Goal: Task Accomplishment & Management: Use online tool/utility

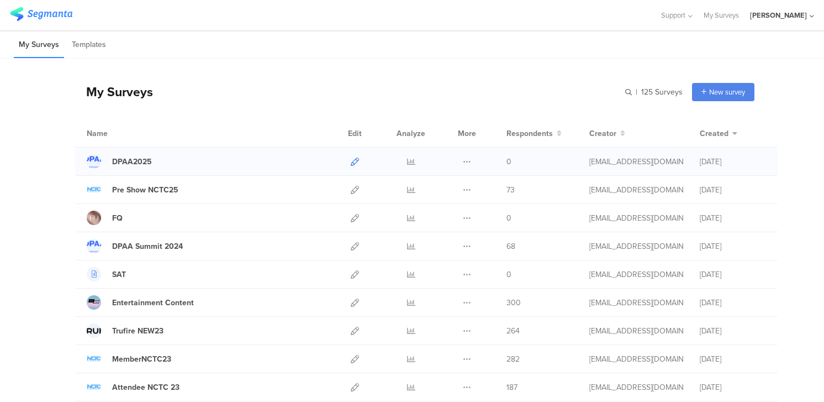
click at [354, 161] on icon at bounding box center [355, 161] width 8 height 8
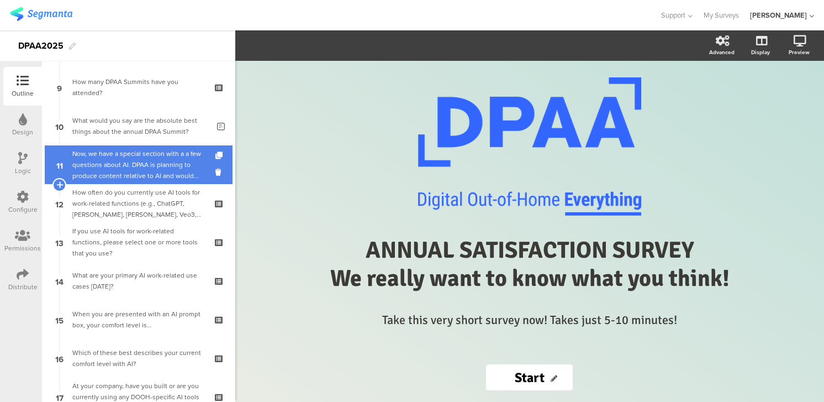
scroll to position [348, 0]
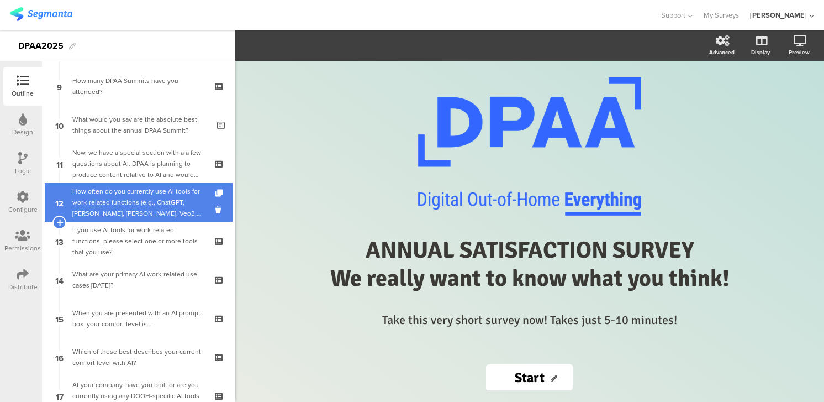
click at [80, 196] on div "How often do you currently use AI tools for work-related functions (e.g., ChatG…" at bounding box center [138, 202] width 132 height 33
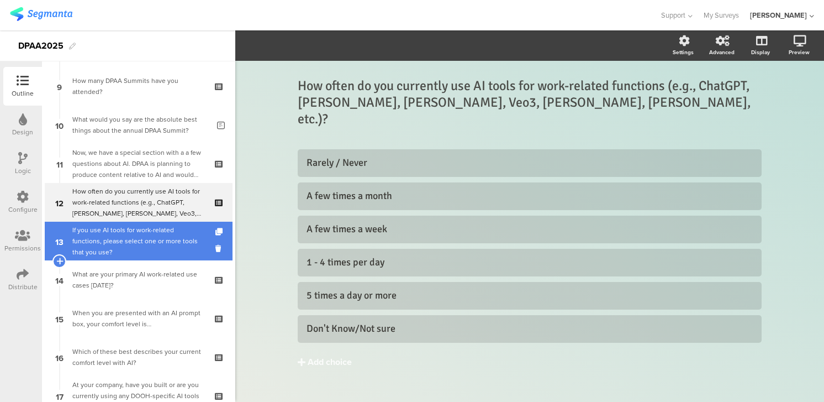
click at [116, 236] on div "If you use AI tools for work-related functions, please select one or more tools…" at bounding box center [138, 240] width 132 height 33
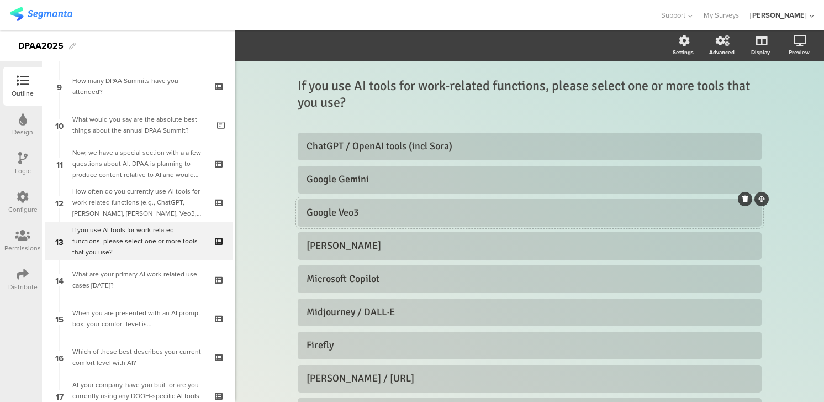
click at [742, 202] on div at bounding box center [745, 199] width 14 height 14
click at [745, 198] on icon at bounding box center [745, 199] width 6 height 7
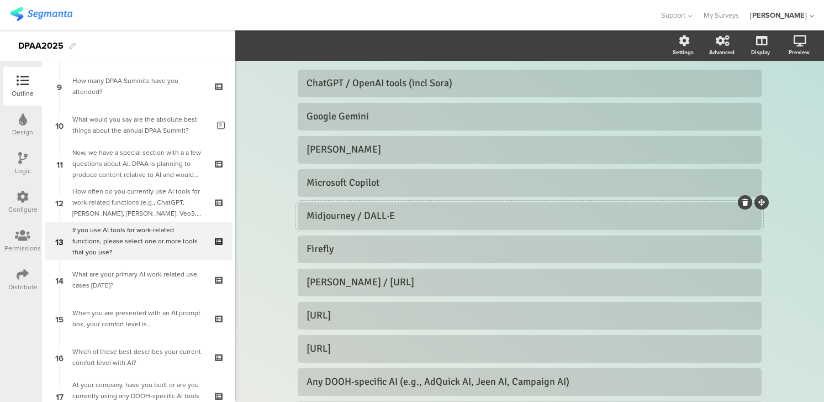
scroll to position [16, 0]
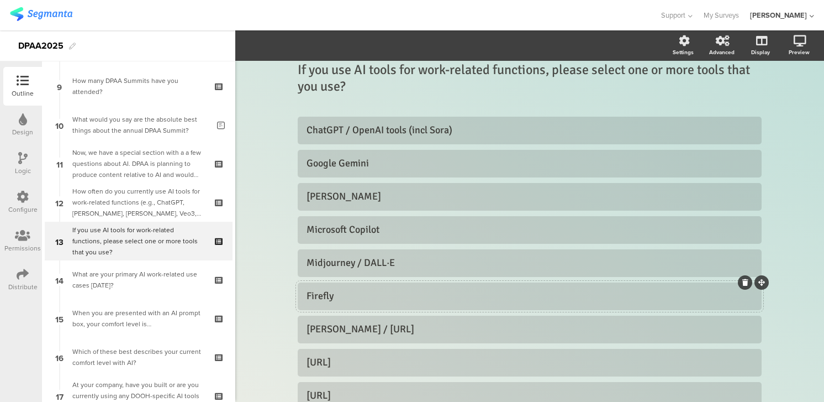
click at [747, 281] on icon at bounding box center [745, 282] width 6 height 7
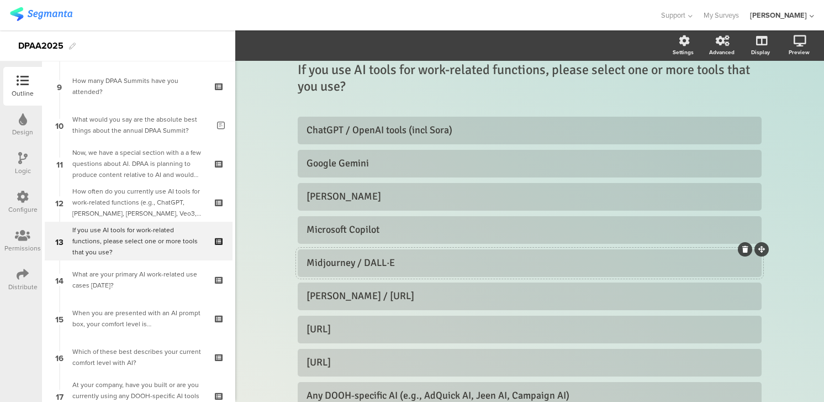
click at [743, 248] on icon at bounding box center [745, 249] width 6 height 7
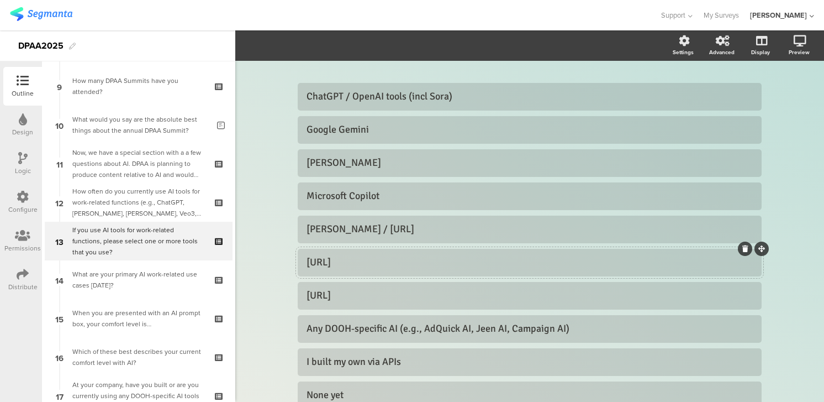
scroll to position [61, 0]
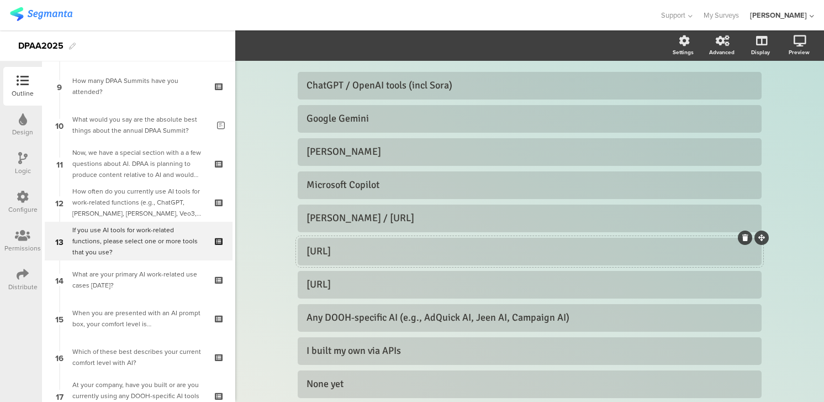
click at [747, 239] on icon at bounding box center [745, 237] width 6 height 7
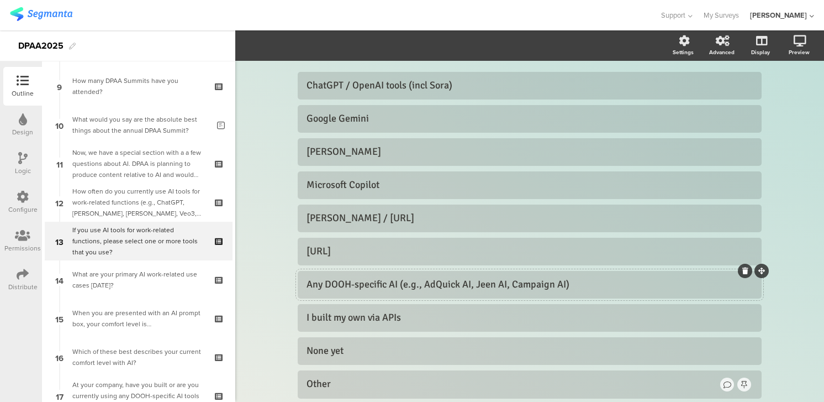
click at [746, 271] on icon at bounding box center [745, 270] width 6 height 7
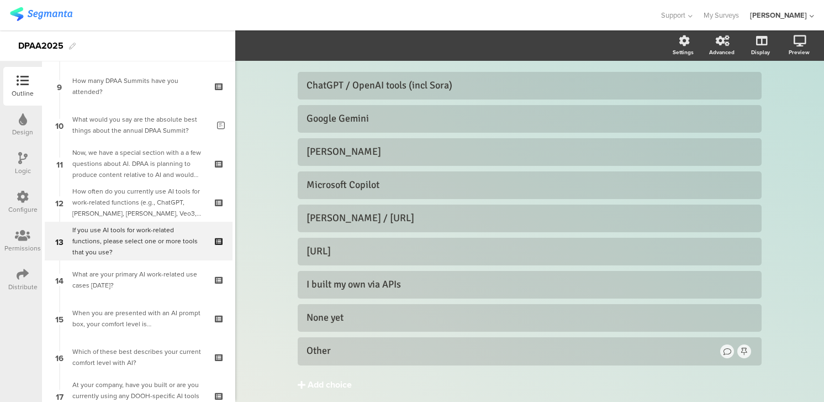
click at [319, 383] on div "Add choice" at bounding box center [330, 385] width 44 height 12
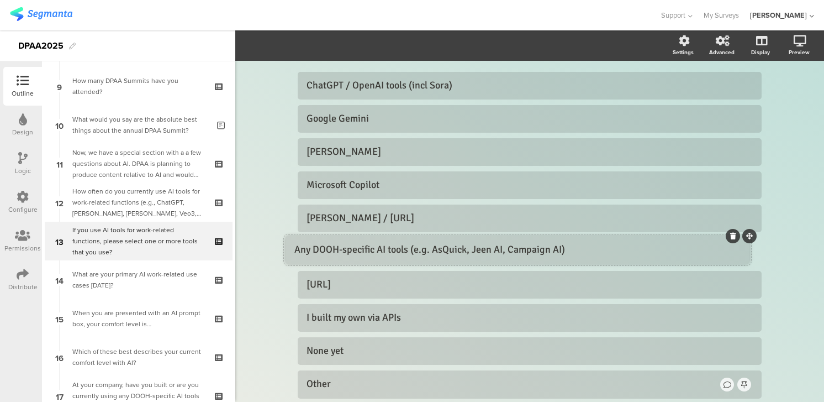
drag, startPoint x: 761, startPoint y: 373, endPoint x: 749, endPoint y: 239, distance: 135.3
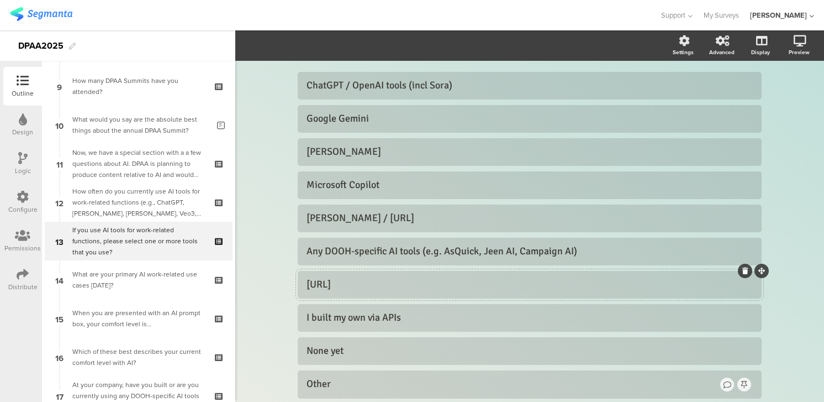
click at [745, 268] on icon at bounding box center [745, 270] width 6 height 7
click at [748, 267] on div at bounding box center [745, 270] width 14 height 14
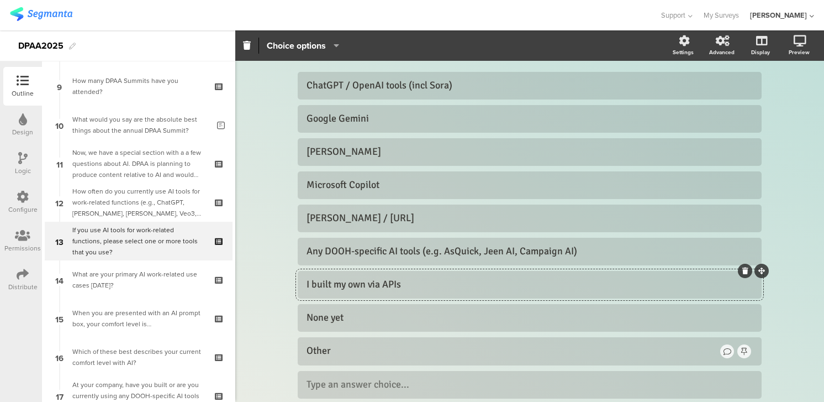
click at [745, 271] on icon at bounding box center [745, 270] width 6 height 7
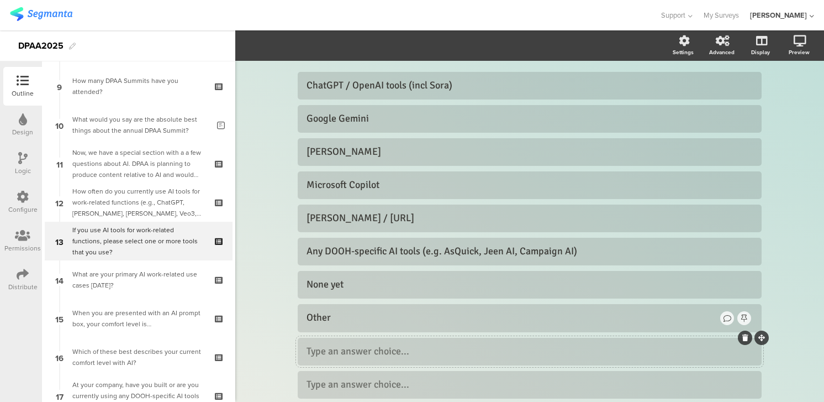
click at [747, 337] on icon at bounding box center [745, 337] width 6 height 7
click at [745, 337] on icon at bounding box center [745, 337] width 6 height 7
click at [746, 336] on icon at bounding box center [745, 337] width 6 height 7
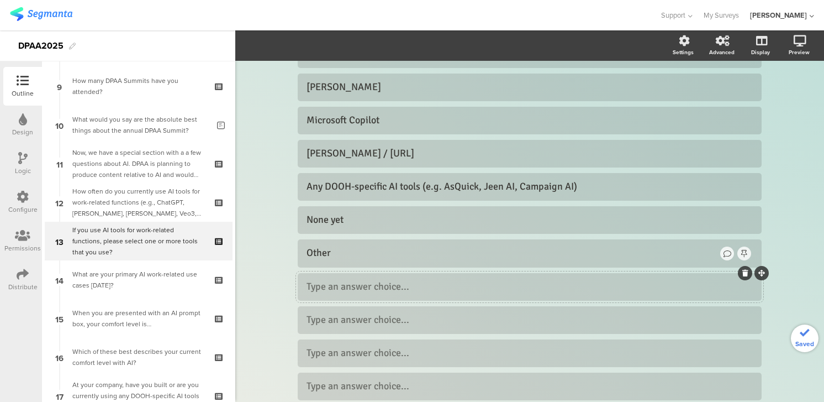
scroll to position [133, 0]
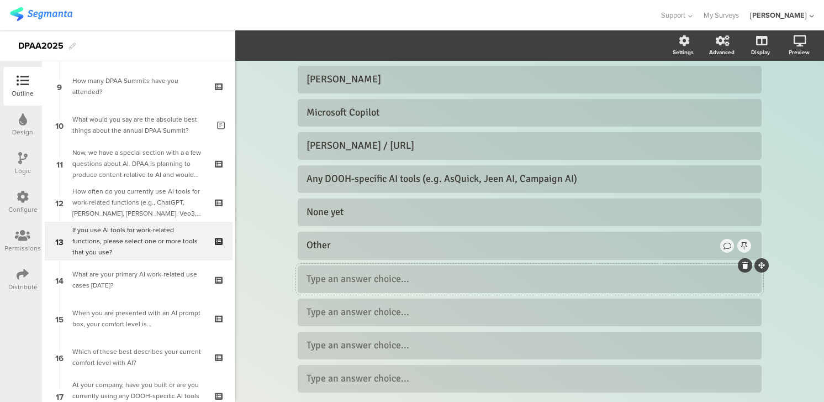
click at [746, 264] on icon at bounding box center [745, 265] width 6 height 7
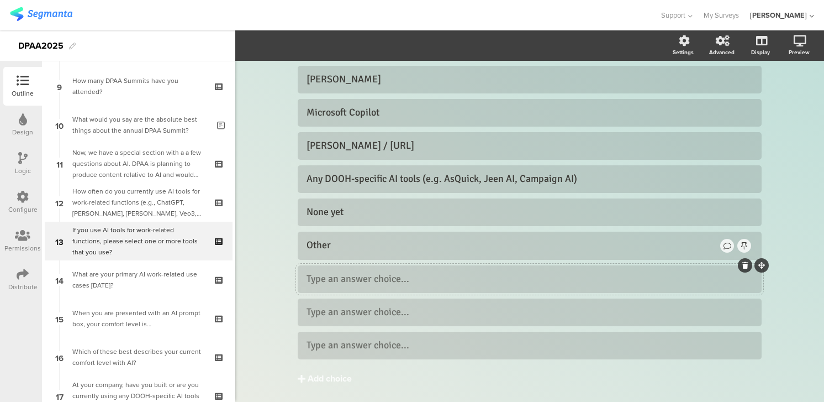
click at [746, 263] on icon at bounding box center [745, 265] width 6 height 7
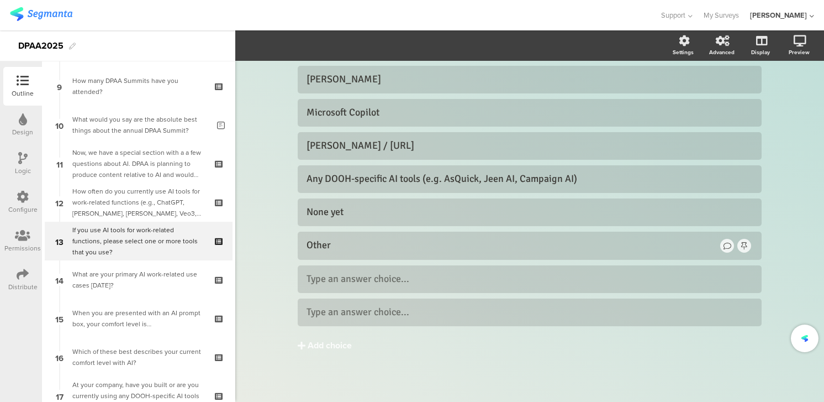
click at [746, 263] on div "ChatGPT / OpenAI tools (incl Sora) Google Gemini Claude Microsoft Copilot" at bounding box center [530, 162] width 464 height 326
click at [746, 297] on icon at bounding box center [745, 298] width 6 height 7
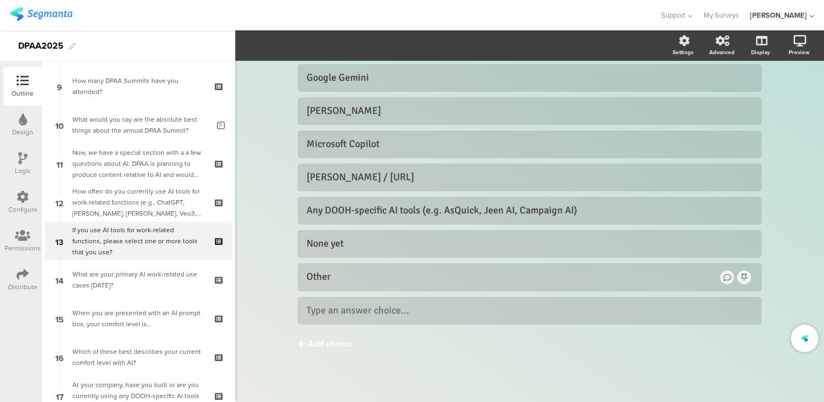
scroll to position [102, 0]
click at [746, 295] on icon at bounding box center [745, 296] width 6 height 7
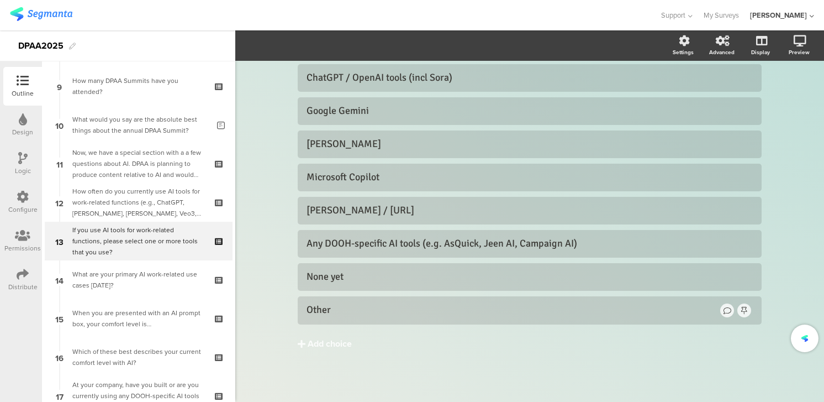
scroll to position [68, 0]
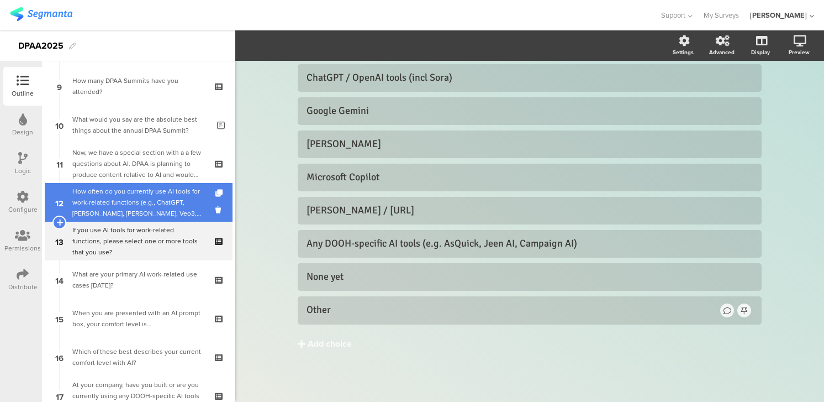
click at [134, 214] on div "How often do you currently use AI tools for work-related functions (e.g., ChatG…" at bounding box center [138, 202] width 132 height 33
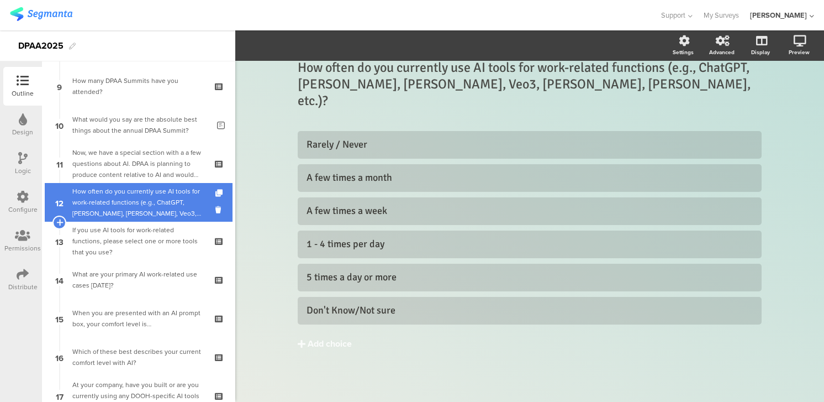
scroll to position [2, 0]
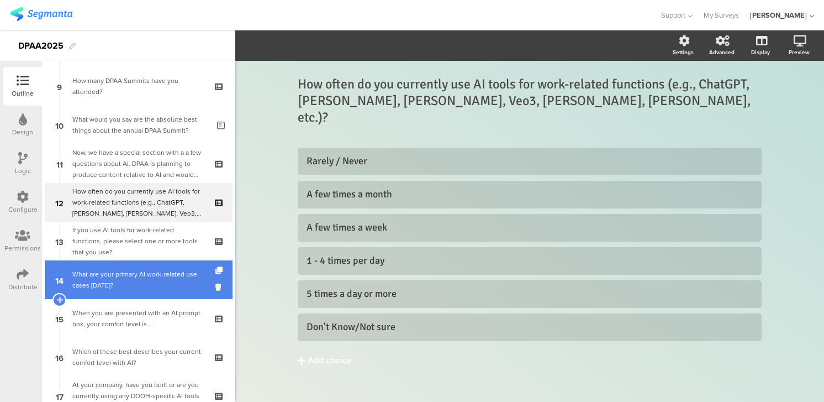
click at [143, 276] on div "What are your primary AI work-related use cases today?" at bounding box center [138, 279] width 132 height 22
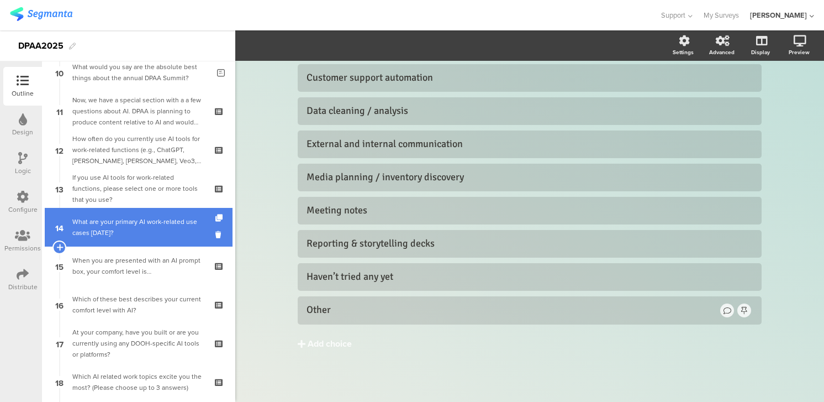
scroll to position [412, 0]
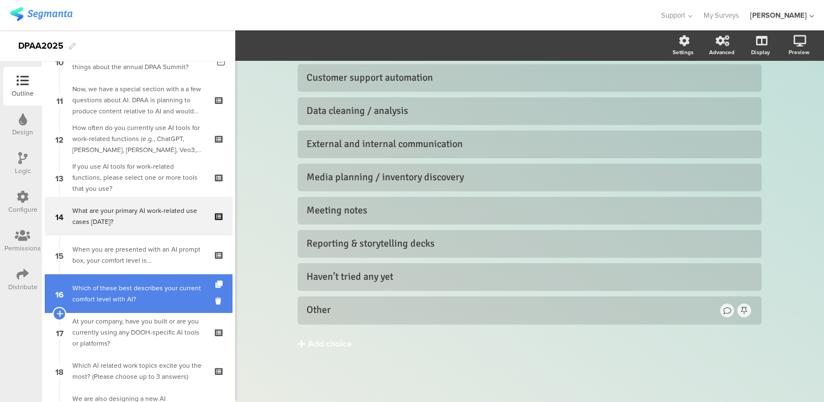
click at [129, 288] on div "Which of these best describes your current comfort level with AI?" at bounding box center [138, 293] width 132 height 22
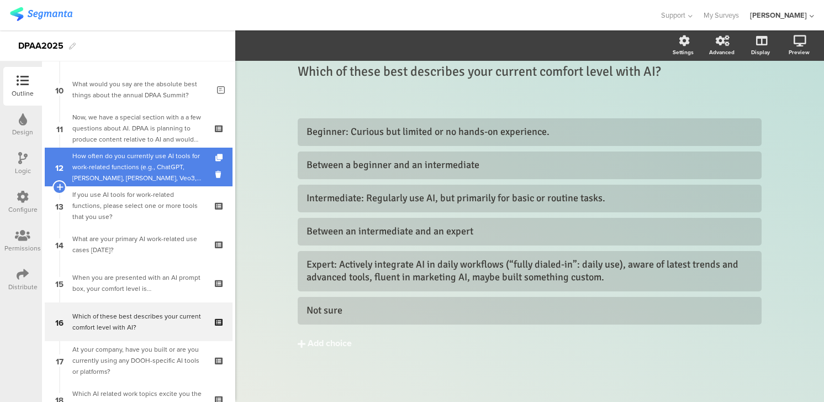
scroll to position [386, 0]
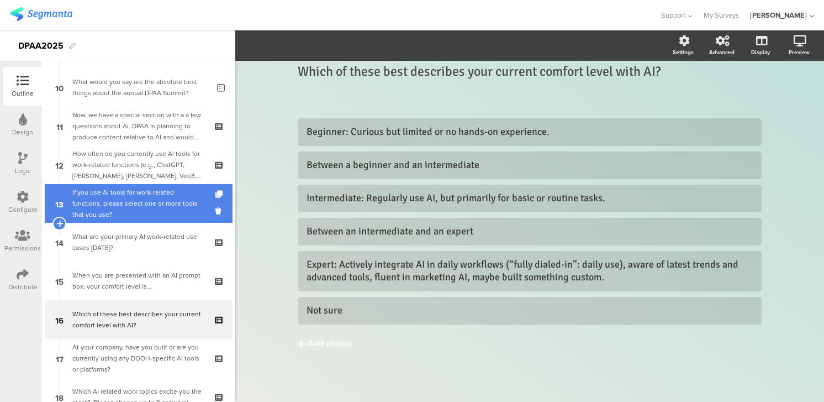
click at [80, 199] on div "If you use AI tools for work-related functions, please select one or more tools…" at bounding box center [138, 203] width 132 height 33
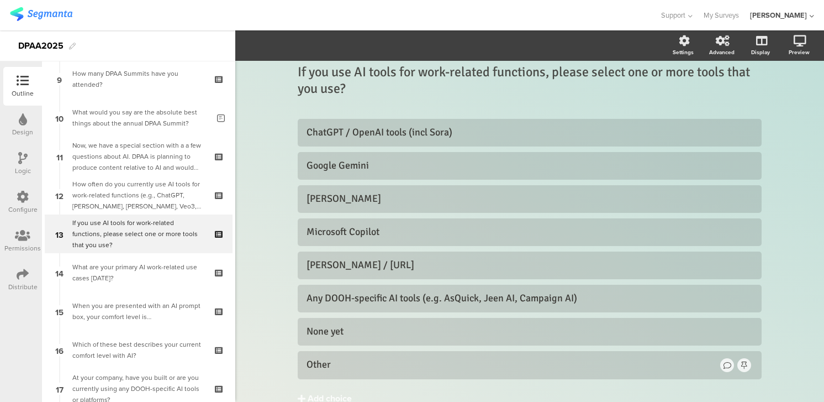
scroll to position [14, 0]
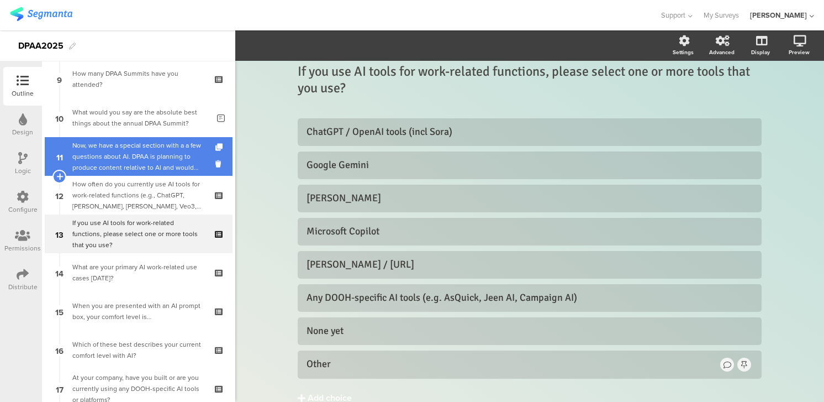
click at [113, 154] on div "Now, we have a special section with a a few questions about AI. DPAA is plannin…" at bounding box center [138, 156] width 132 height 33
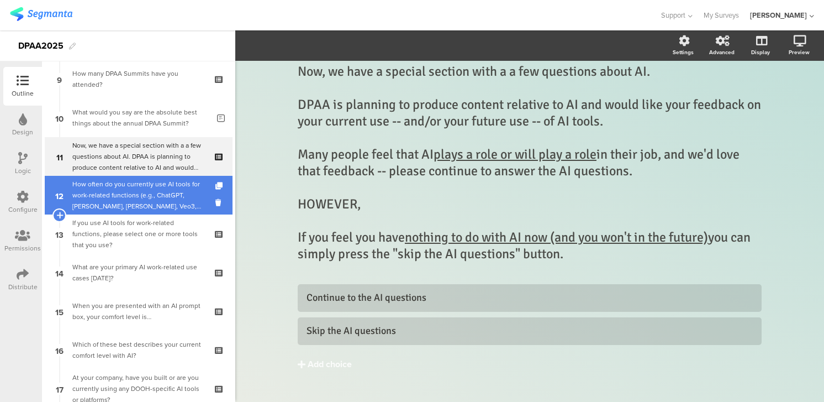
click at [122, 187] on div "How often do you currently use AI tools for work-related functions (e.g., ChatG…" at bounding box center [138, 194] width 132 height 33
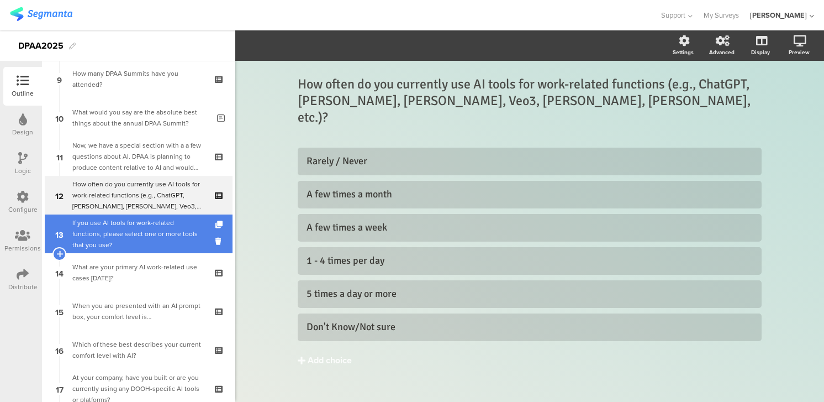
click at [119, 228] on div "If you use AI tools for work-related functions, please select one or more tools…" at bounding box center [138, 233] width 132 height 33
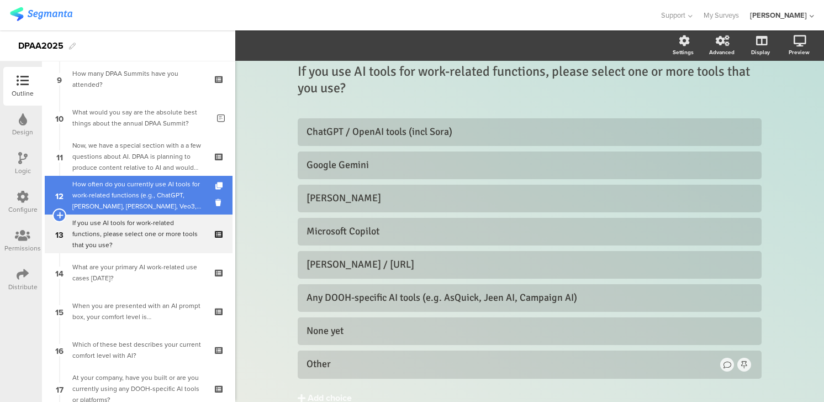
click at [114, 197] on div "How often do you currently use AI tools for work-related functions (e.g., ChatG…" at bounding box center [138, 194] width 132 height 33
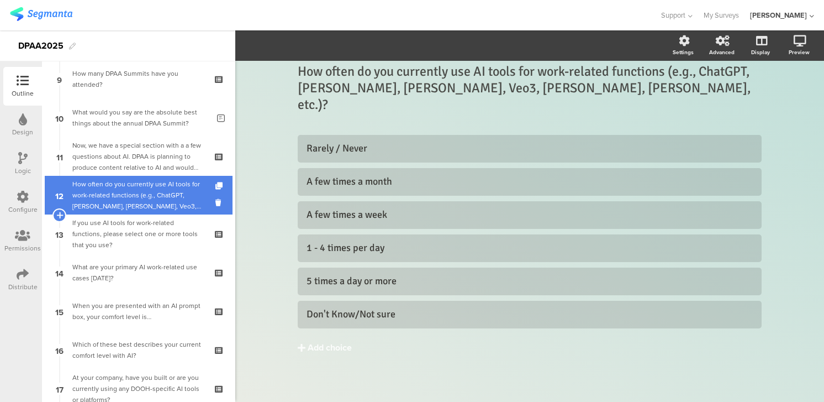
scroll to position [2, 0]
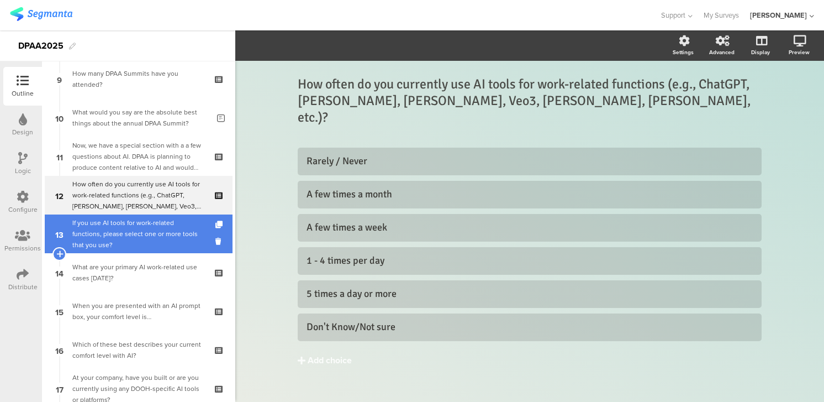
click at [111, 228] on div "If you use AI tools for work-related functions, please select one or more tools…" at bounding box center [138, 233] width 132 height 33
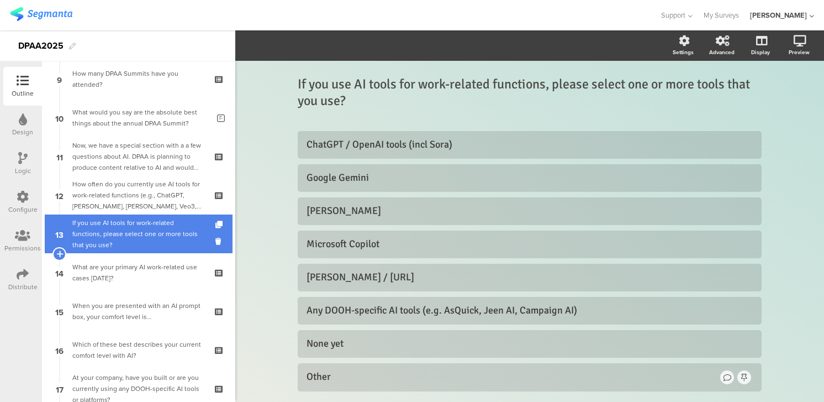
scroll to position [14, 0]
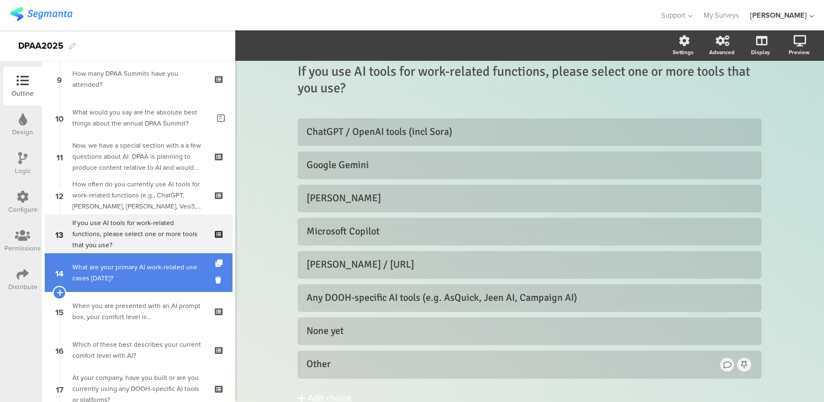
click at [98, 274] on div "What are your primary AI work-related use cases today?" at bounding box center [138, 272] width 132 height 22
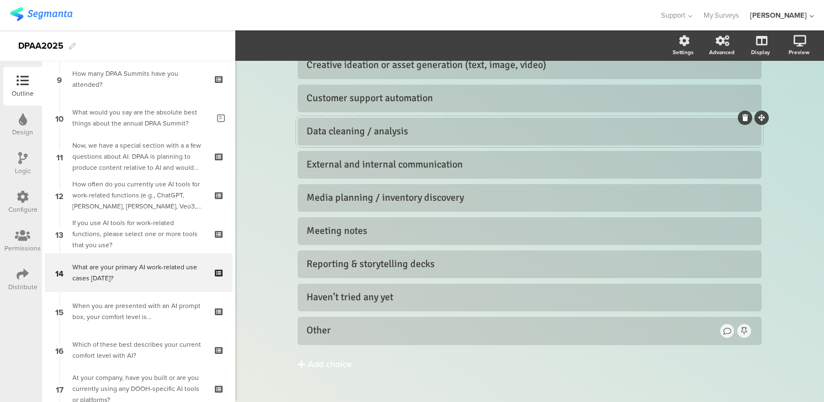
scroll to position [163, 0]
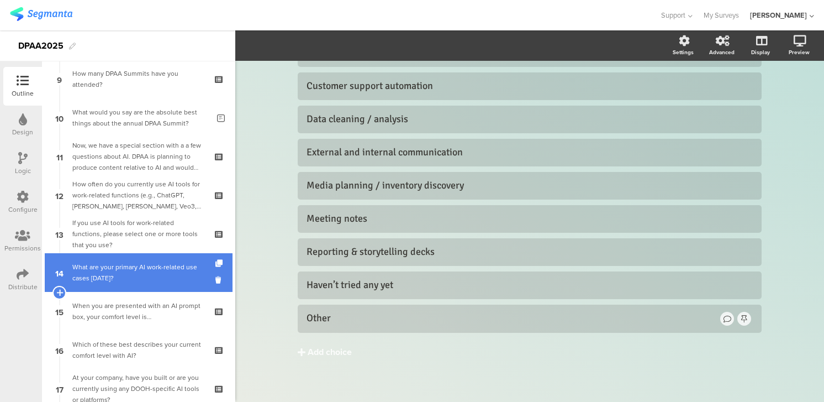
click at [139, 266] on div "What are your primary AI work-related use cases today?" at bounding box center [138, 272] width 132 height 22
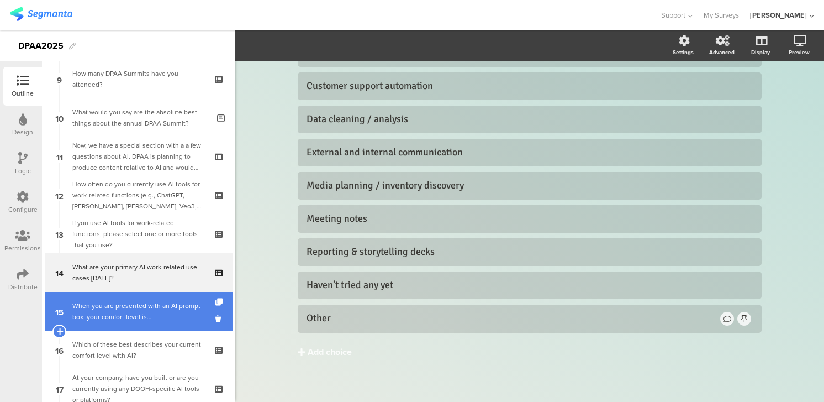
click at [107, 307] on div "When you are presented with an AI prompt box, your comfort level is…" at bounding box center [138, 311] width 132 height 22
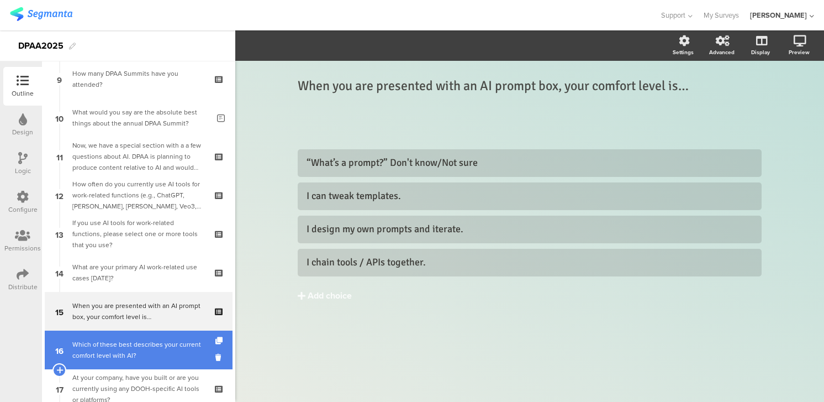
click at [103, 354] on div "Which of these best describes your current comfort level with AI?" at bounding box center [138, 350] width 132 height 22
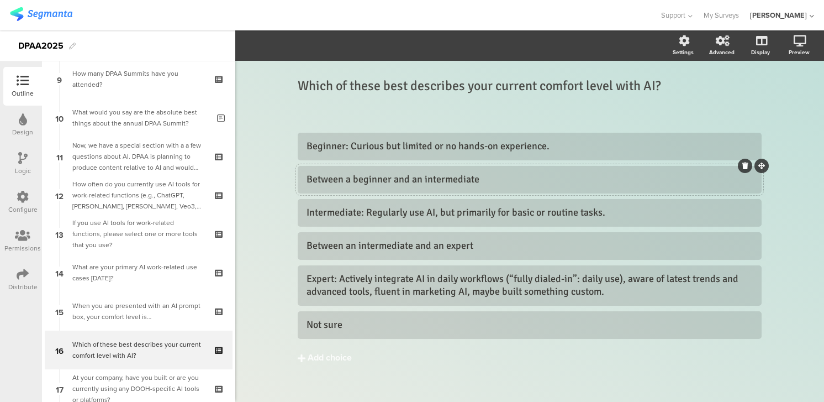
click at [491, 177] on div "Between a beginner and an intermediate" at bounding box center [530, 179] width 446 height 13
click at [486, 247] on div "Between an intermediate and an expert" at bounding box center [530, 245] width 446 height 13
click at [308, 324] on div "Not sure" at bounding box center [530, 324] width 446 height 13
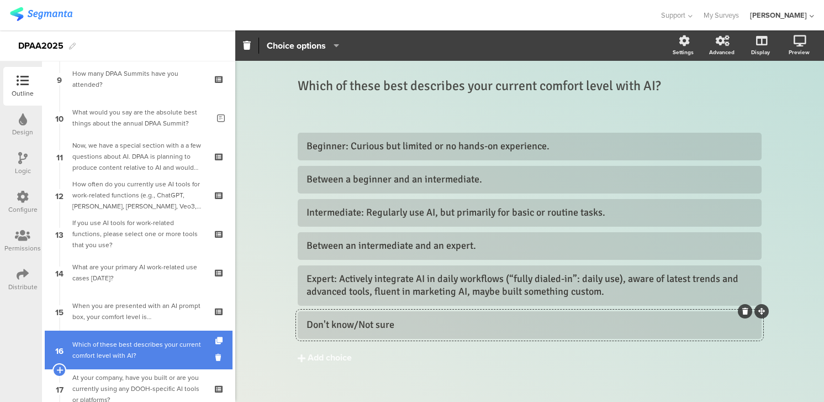
click at [134, 343] on div "Which of these best describes your current comfort level with AI?" at bounding box center [138, 350] width 132 height 22
click at [145, 353] on div "Which of these best describes your current comfort level with AI?" at bounding box center [138, 350] width 132 height 22
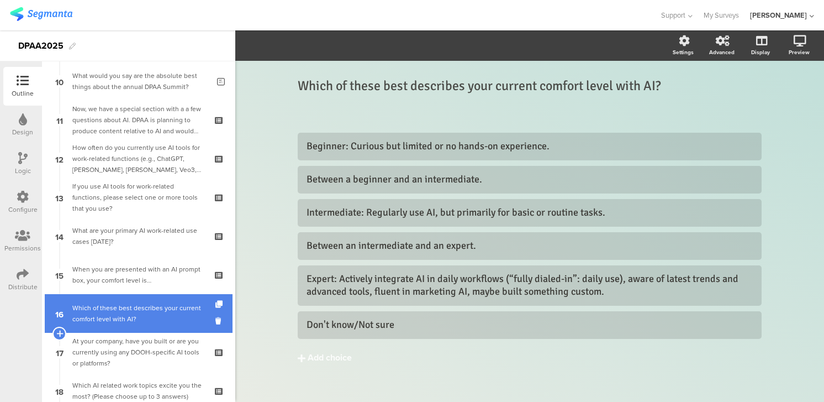
scroll to position [394, 0]
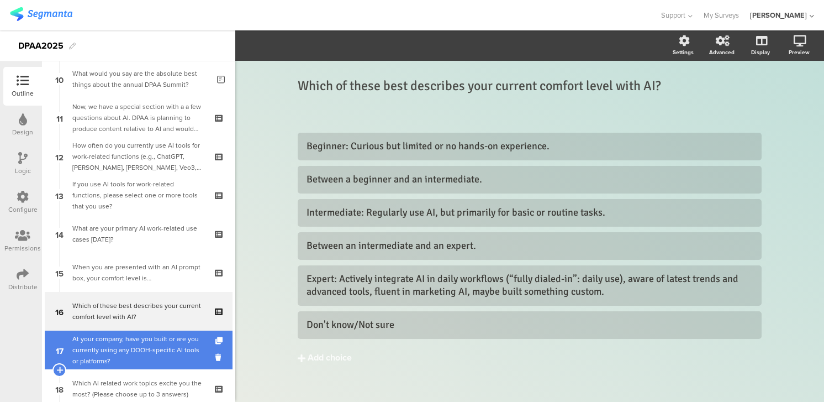
click at [125, 347] on div "At your company, have you built or are you currently using any DOOH-specific AI…" at bounding box center [138, 349] width 132 height 33
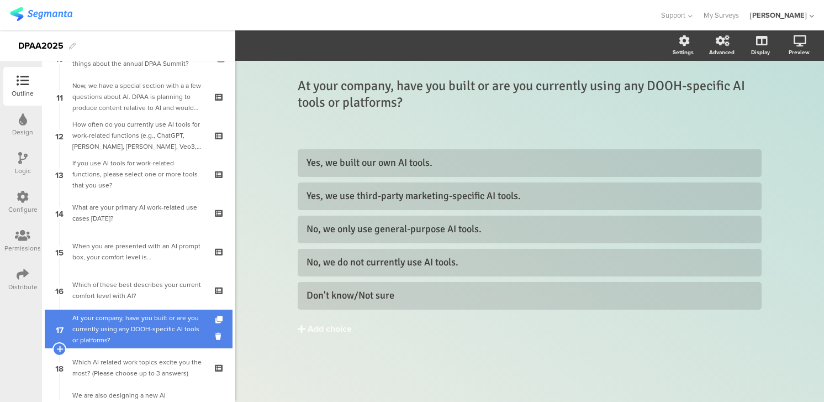
scroll to position [431, 0]
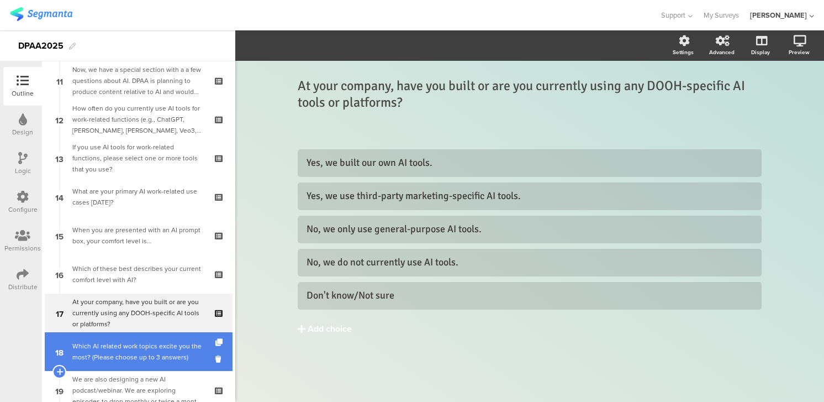
click at [113, 350] on div "Which AI related work topics excite you the most? (Please choose up to 3 answer…" at bounding box center [138, 351] width 132 height 22
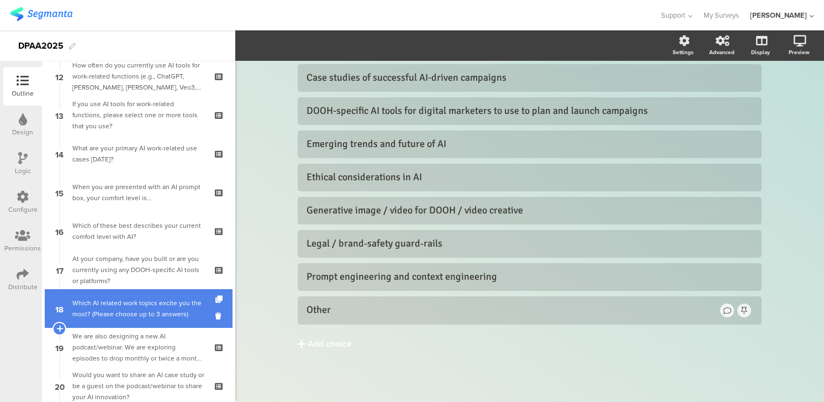
scroll to position [478, 0]
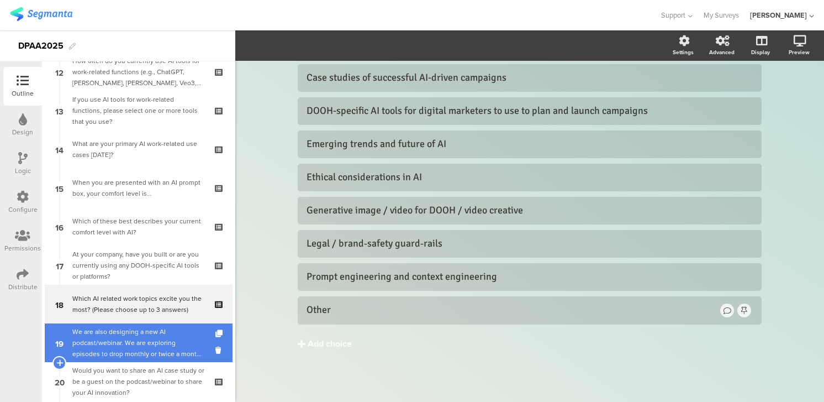
click at [103, 339] on div "We are also designing a new AI podcast/webinar. We are exploring episodes to dr…" at bounding box center [138, 342] width 132 height 33
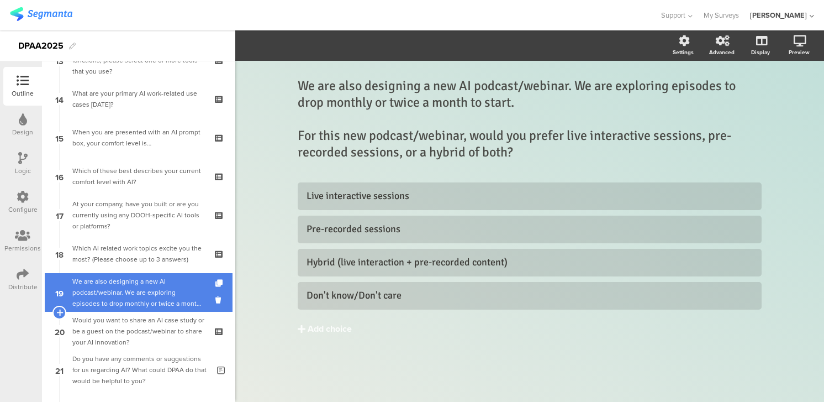
scroll to position [535, 0]
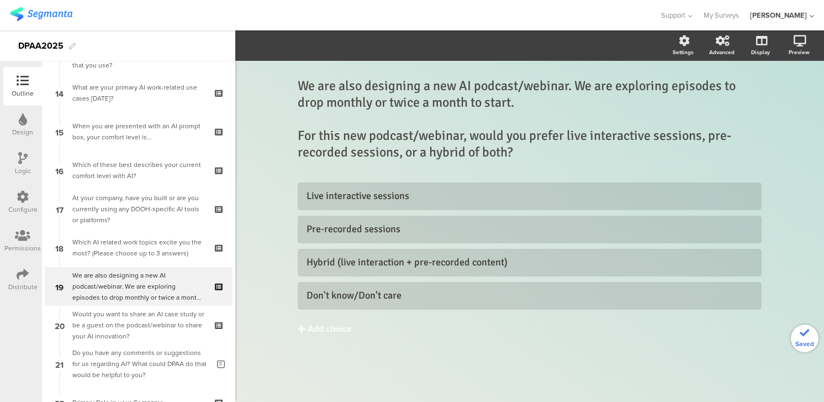
click at [94, 315] on div "Would you want to share an AI case study or be a guest on the podcast/webinar t…" at bounding box center [138, 324] width 132 height 33
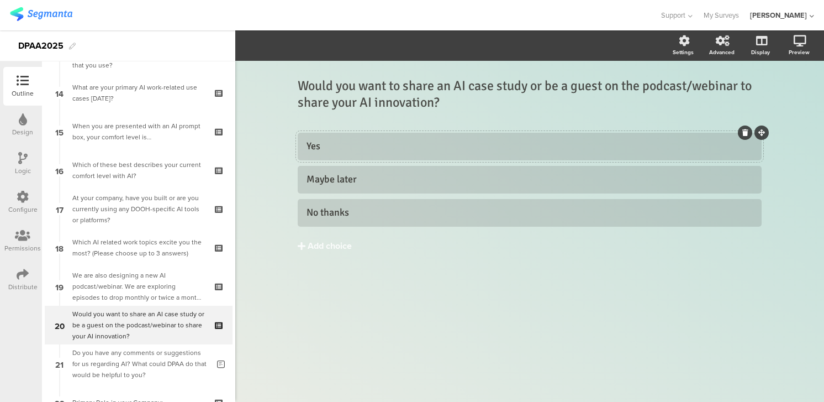
click at [353, 147] on div "Yes" at bounding box center [530, 146] width 446 height 13
click at [420, 149] on div "Yes (If yes, please email us at the DPAA" at bounding box center [530, 146] width 446 height 13
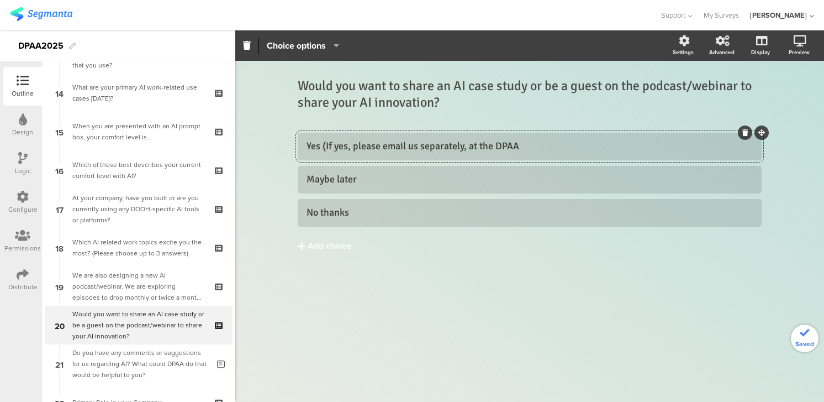
click at [527, 149] on div "Yes (If yes, please email us separately, at the DPAA" at bounding box center [530, 146] width 446 height 13
click at [613, 145] on div "Yes (If yes, please email us separately, at the DPAA and we'll get back toi you!" at bounding box center [530, 146] width 446 height 13
click at [628, 147] on div "Yes (If yes, please email us separately, at the DPAA and we'll get back to you!" at bounding box center [530, 146] width 446 height 13
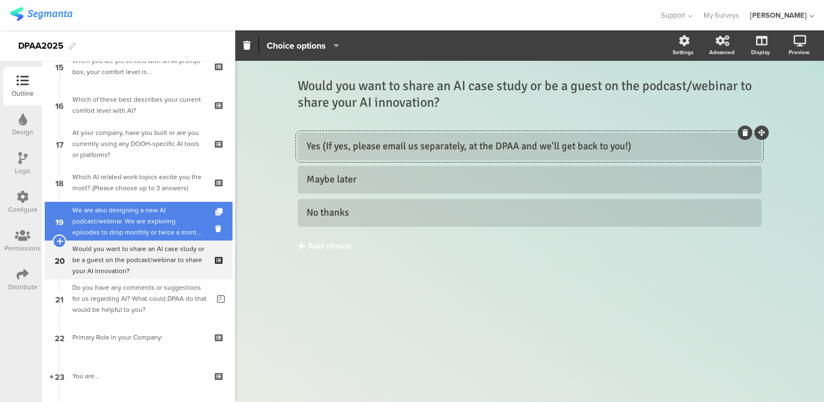
scroll to position [608, 0]
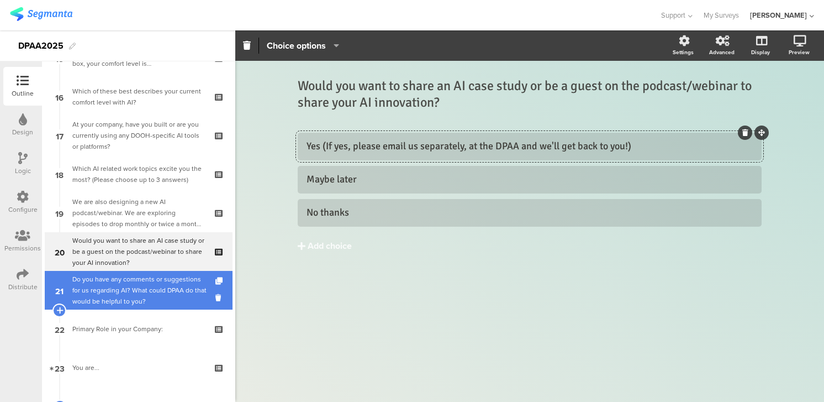
click at [175, 288] on div "Do you have any comments or suggestions for us regarding AI? What could DPAA do…" at bounding box center [140, 289] width 136 height 33
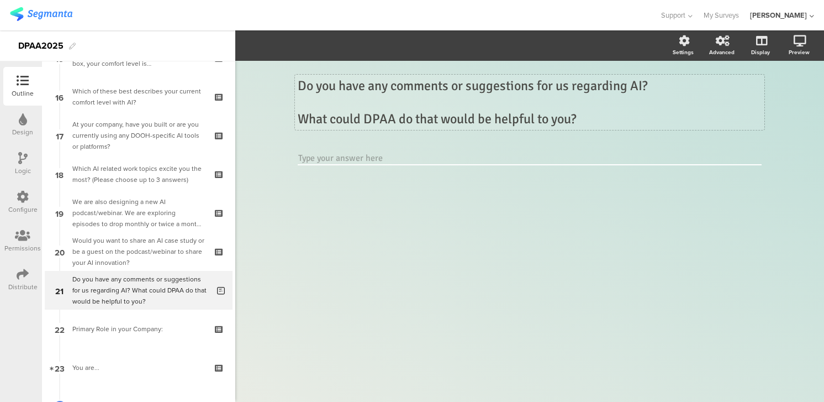
click at [416, 118] on div "Do you have any comments or suggestions for us regarding AI? What could DPAA do…" at bounding box center [530, 102] width 470 height 55
click at [417, 120] on p "What could DPAA do that would be helpful to you?" at bounding box center [530, 118] width 464 height 17
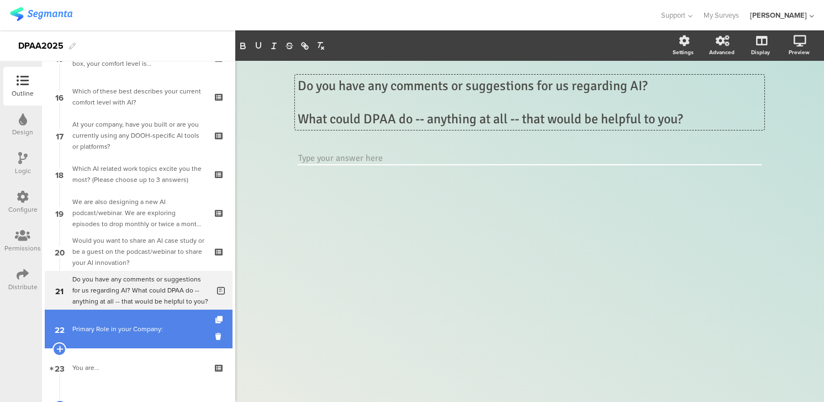
click at [128, 326] on div "Primary Role in your Company:" at bounding box center [138, 328] width 132 height 11
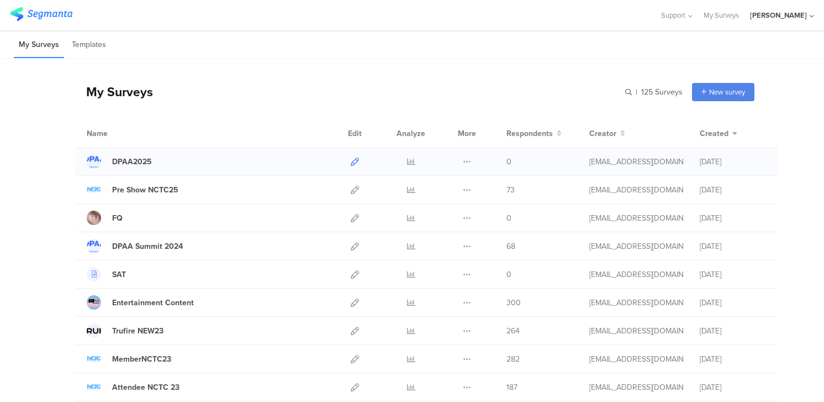
click at [354, 157] on icon at bounding box center [355, 161] width 8 height 8
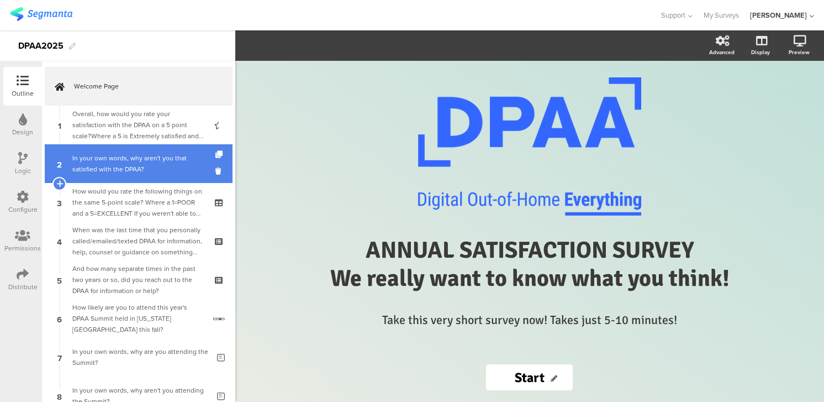
scroll to position [695, 0]
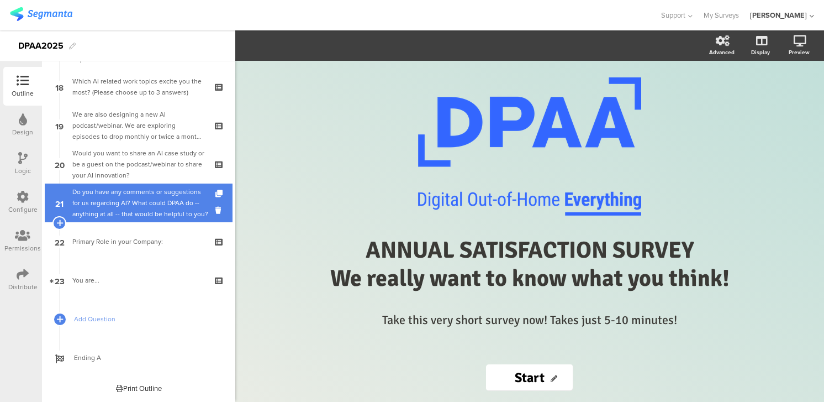
click at [127, 197] on div "Do you have any comments or suggestions for us regarding AI? What could DPAA do…" at bounding box center [140, 202] width 136 height 33
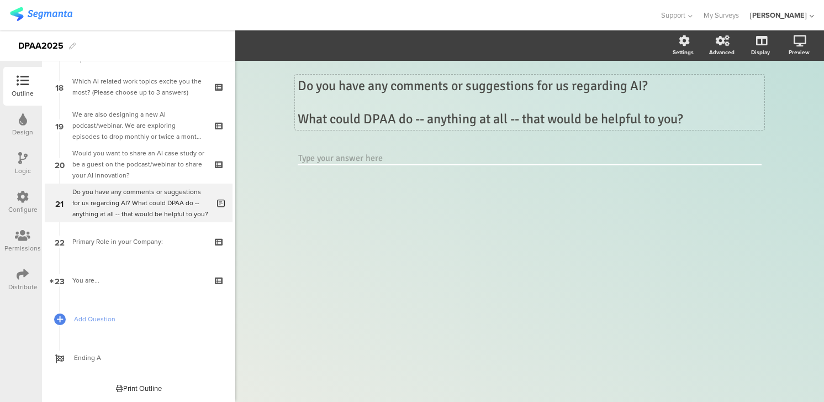
click at [651, 85] on div "Do you have any comments or suggestions for us regarding AI? What could DPAA do…" at bounding box center [530, 102] width 470 height 55
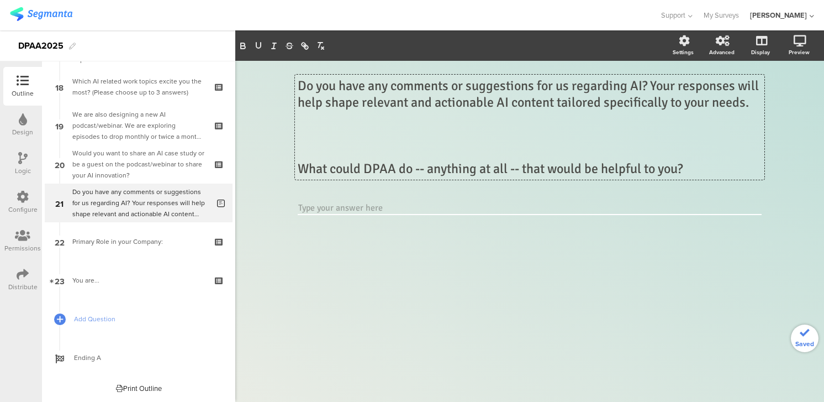
click at [651, 85] on p "Do you have any comments or suggestions for us regarding AI? Your responses wil…" at bounding box center [530, 93] width 464 height 33
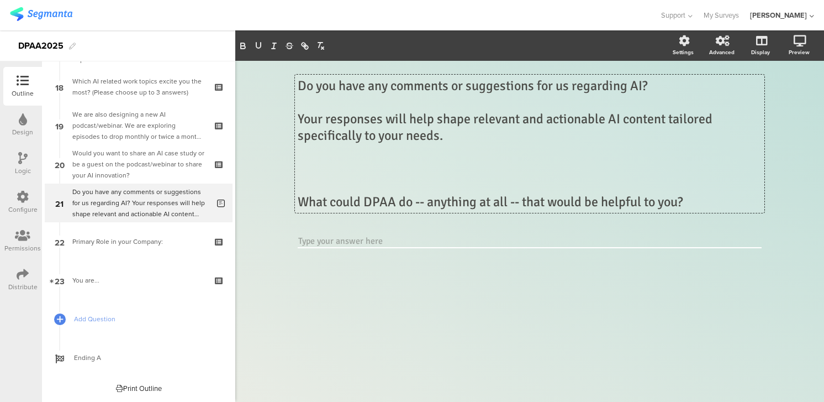
click at [303, 177] on p at bounding box center [530, 185] width 464 height 17
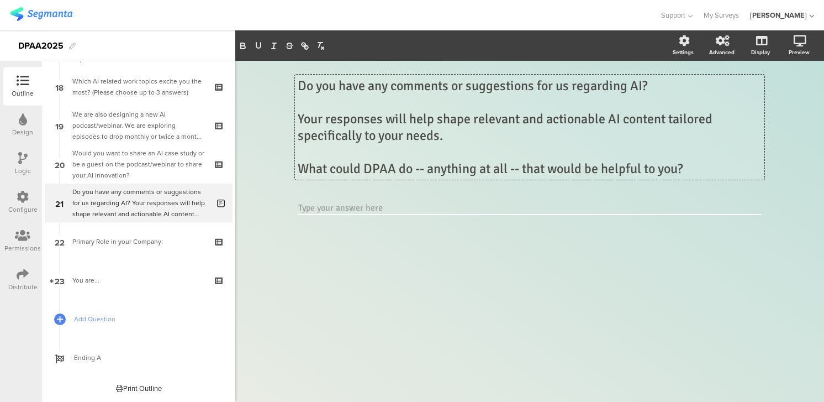
click at [569, 88] on p "Do you have any comments or suggestions for us regarding AI?" at bounding box center [530, 85] width 464 height 17
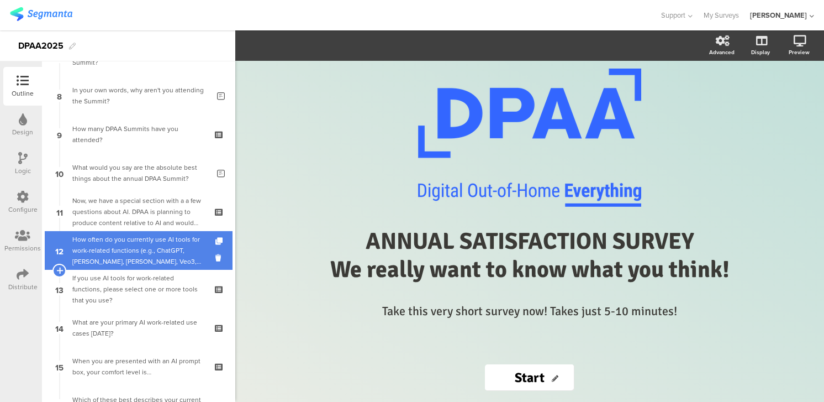
scroll to position [295, 0]
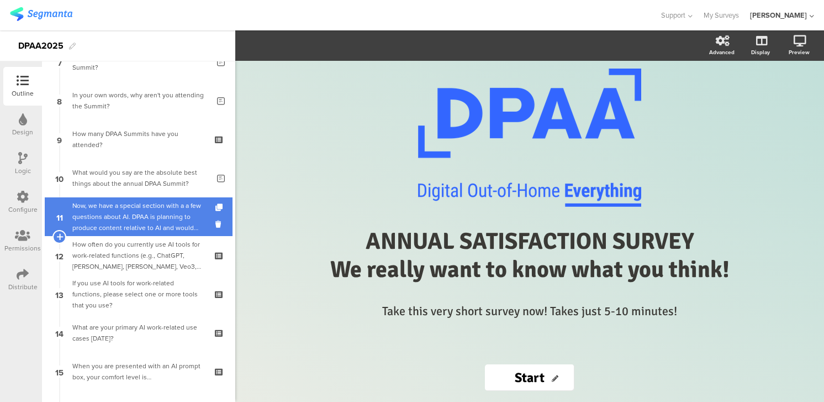
click at [88, 204] on div "Now, we have a special section with a a few questions about AI. DPAA is plannin…" at bounding box center [138, 216] width 132 height 33
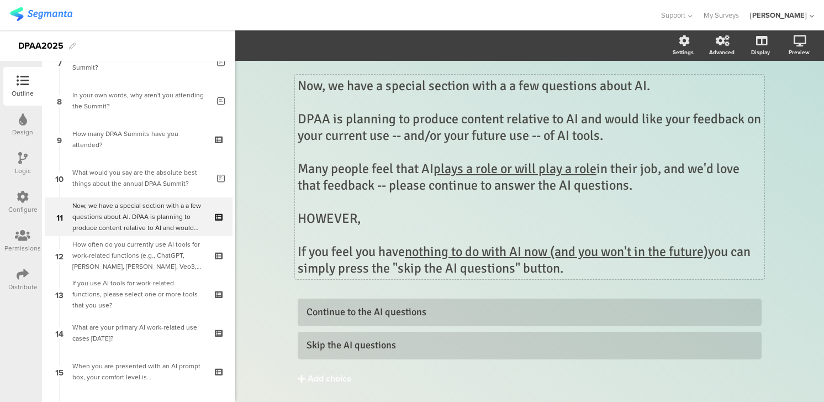
click at [388, 87] on div "Now, we have a special section with a a few questions about AI. DPAA is plannin…" at bounding box center [530, 177] width 470 height 204
click at [553, 87] on p "Now, we have a short, special section with a a few questions about AI." at bounding box center [530, 85] width 464 height 17
click at [320, 186] on p "Many people feel that AI plays a role or will play a role in their job, and we'…" at bounding box center [530, 176] width 464 height 33
click at [386, 188] on p "Many people feel that AI plays a role or will play a role in their job, and we'…" at bounding box center [530, 176] width 464 height 33
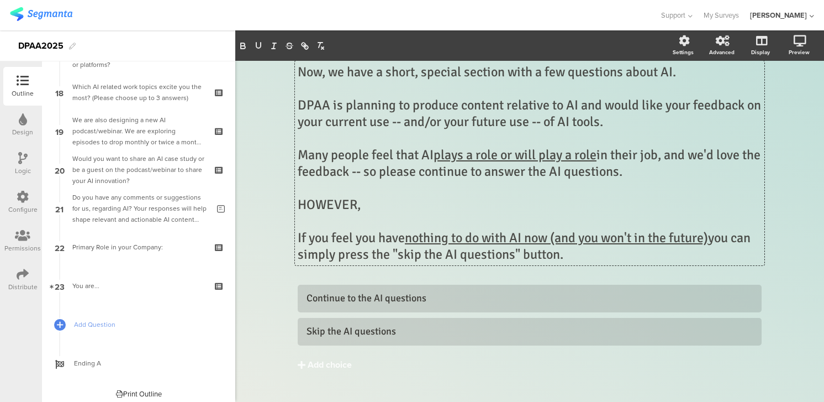
scroll to position [662, 0]
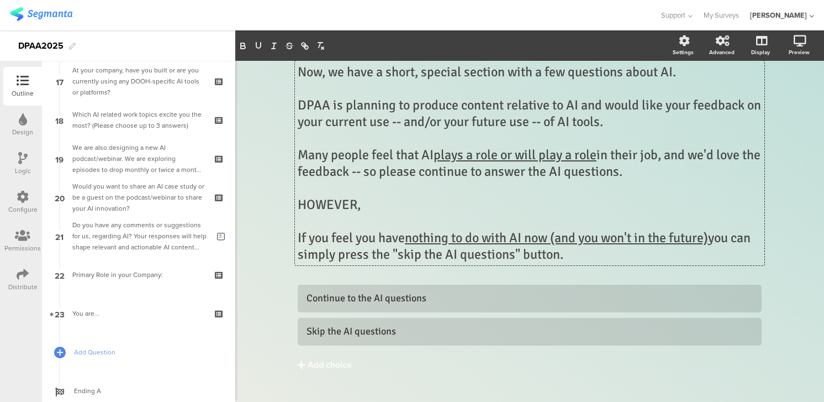
click at [26, 162] on icon at bounding box center [22, 158] width 9 height 12
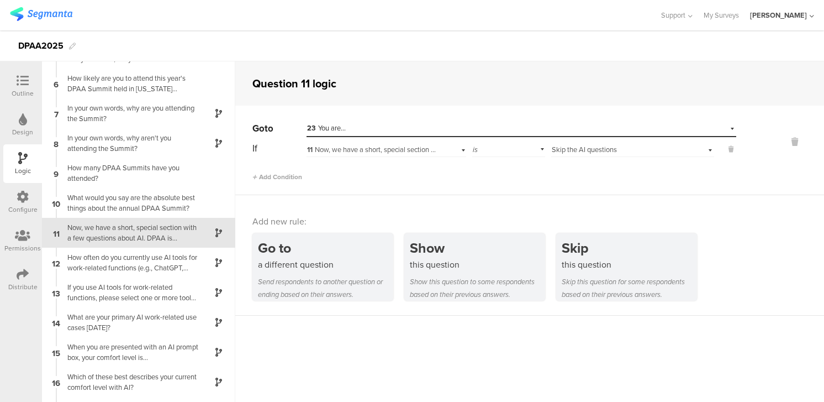
scroll to position [143, 0]
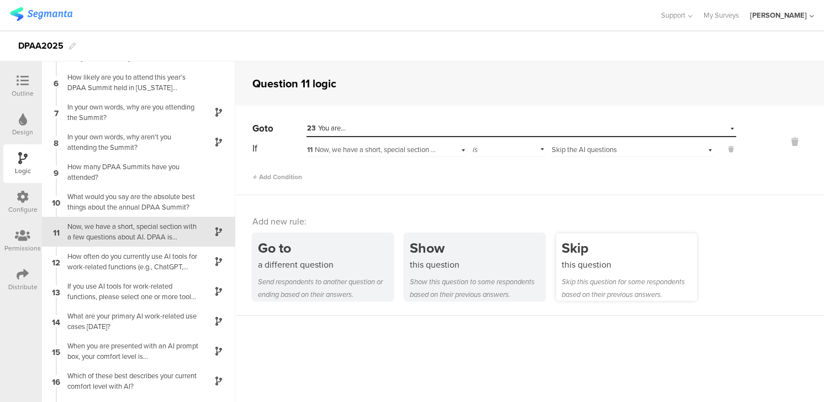
click at [615, 257] on div "Skip" at bounding box center [629, 248] width 135 height 20
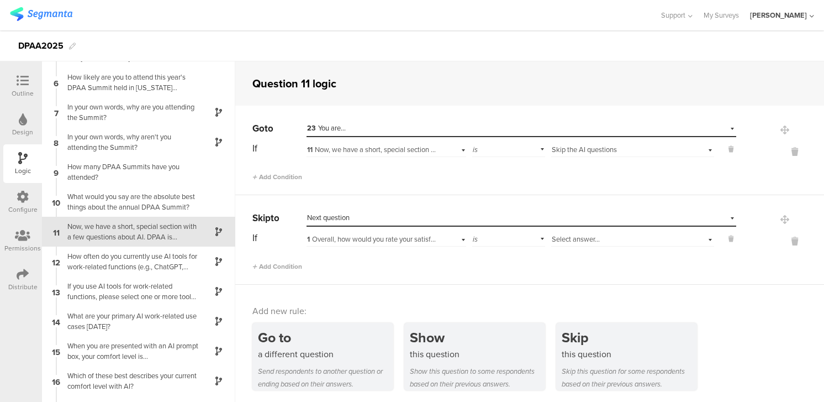
click at [464, 238] on div "1 Overall, how would you rate your satisfaction with the DPAA on a 5 point scal…" at bounding box center [387, 237] width 160 height 17
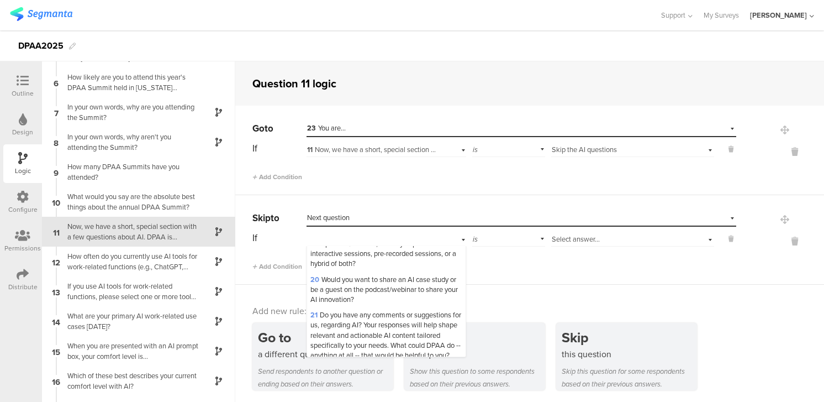
scroll to position [771, 0]
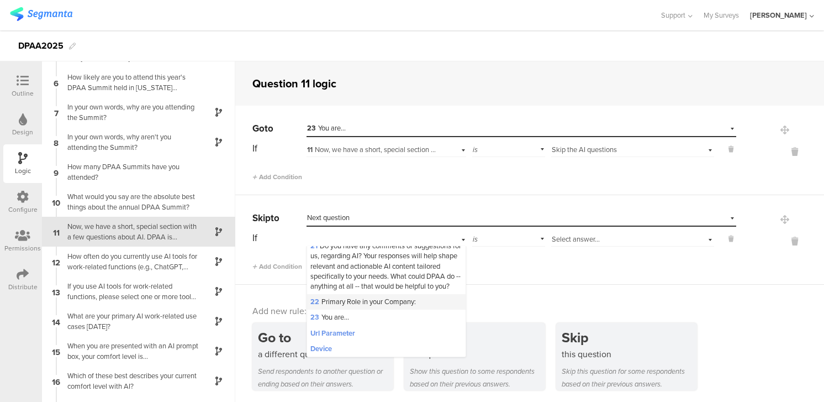
click at [362, 299] on span "22 Primary Role in your Company:" at bounding box center [362, 301] width 105 height 10
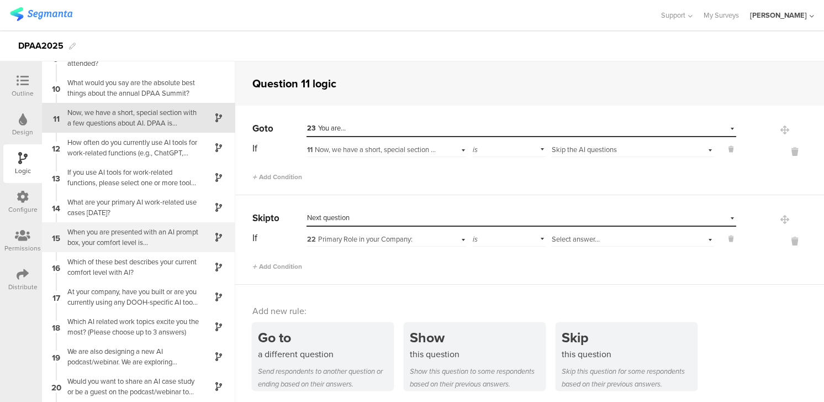
scroll to position [259, 0]
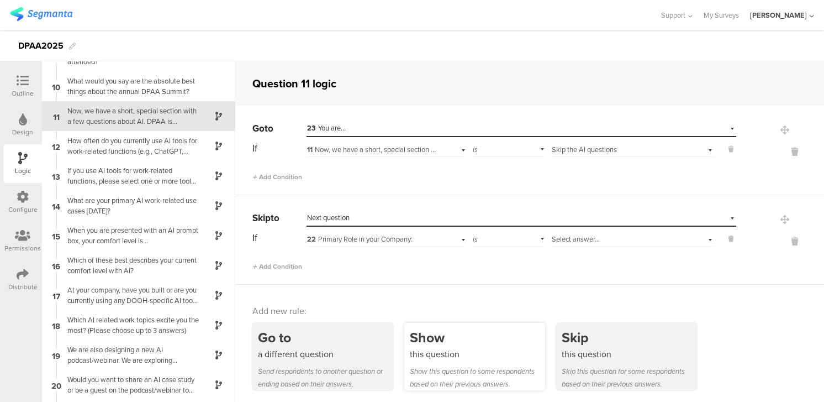
click at [447, 370] on div "Show this question to some respondents based on their previous answers." at bounding box center [477, 377] width 135 height 25
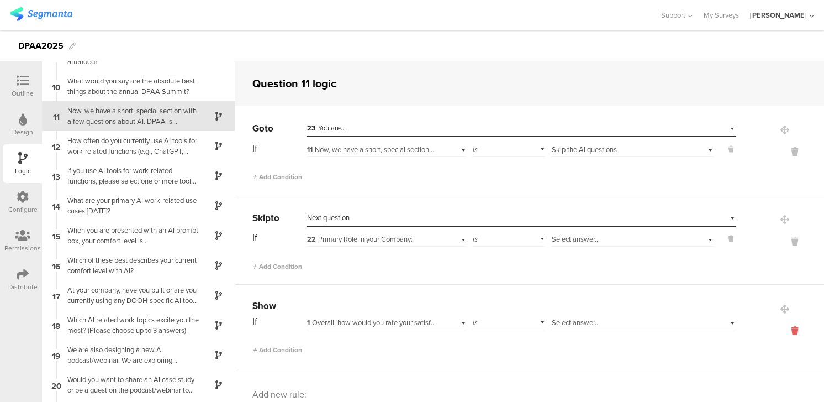
click at [795, 329] on icon at bounding box center [795, 330] width 27 height 13
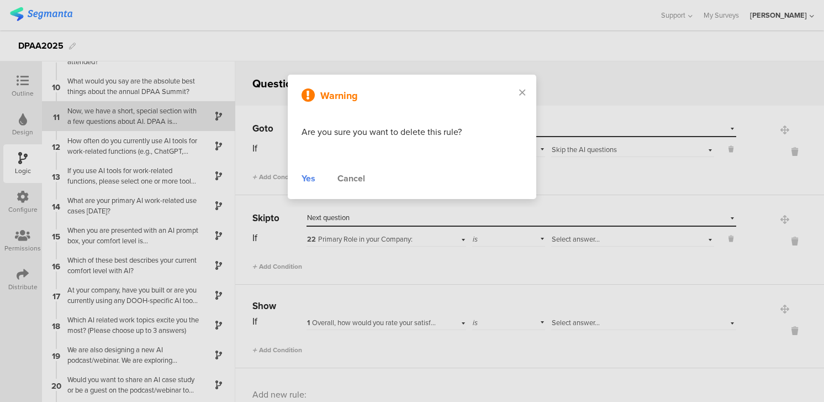
click at [312, 178] on div "Yes" at bounding box center [309, 178] width 14 height 13
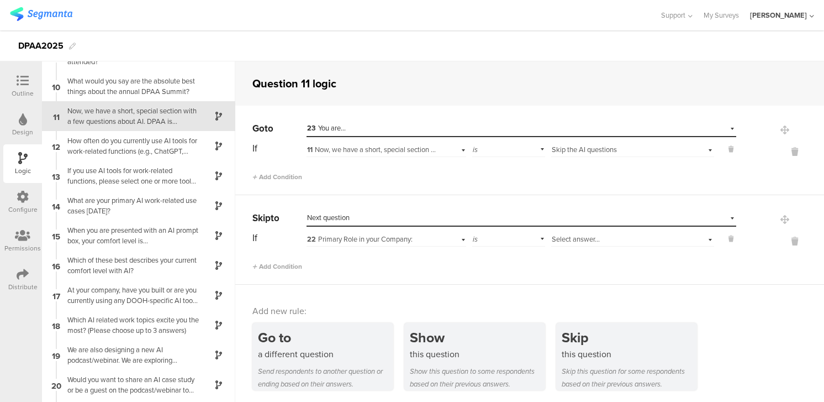
scroll to position [39, 0]
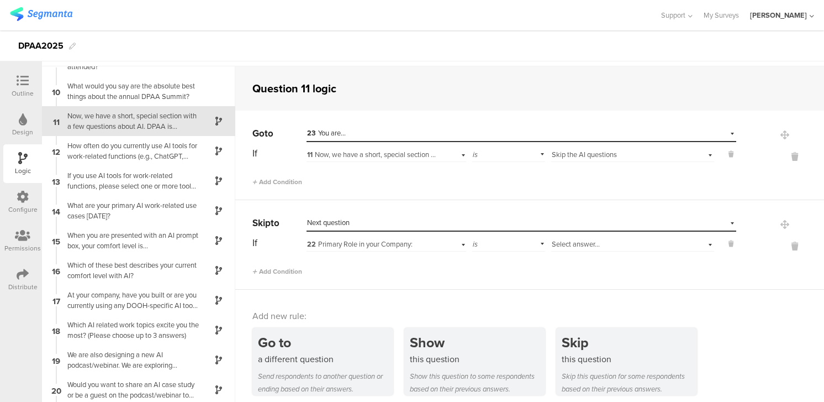
click at [20, 164] on div at bounding box center [22, 159] width 9 height 14
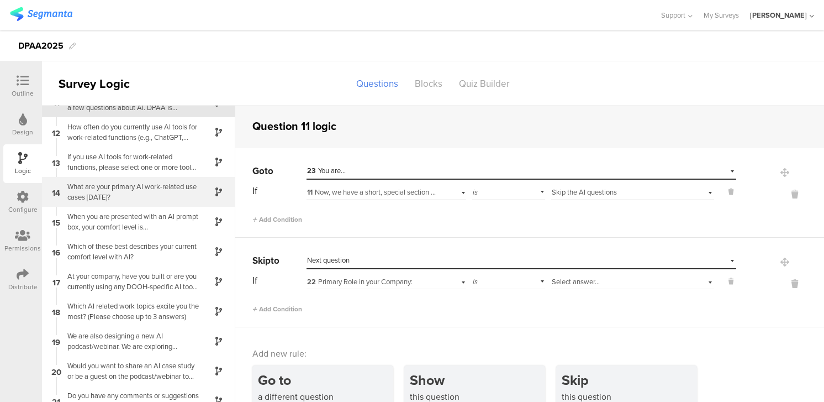
scroll to position [303, 0]
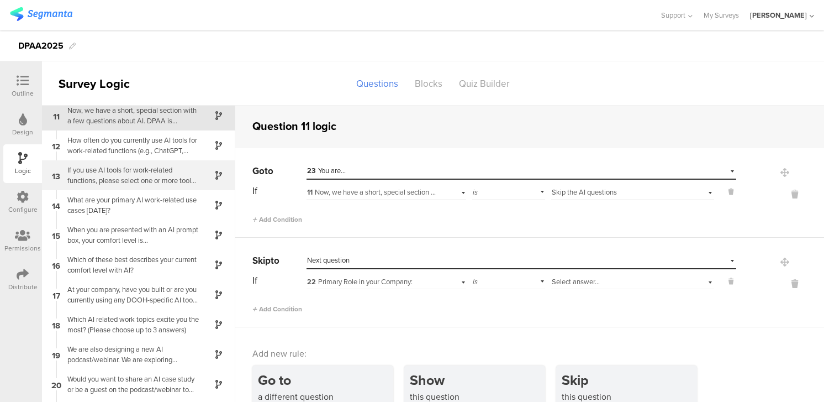
click at [83, 173] on div "If you use AI tools for work-related functions, please select one or more tools…" at bounding box center [130, 175] width 138 height 21
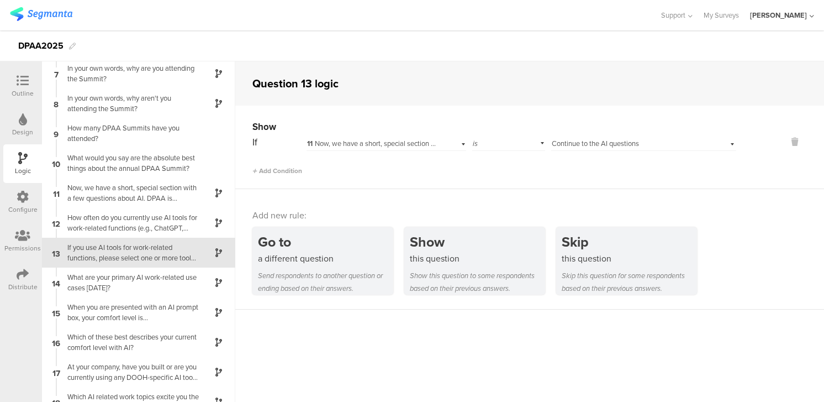
scroll to position [203, 0]
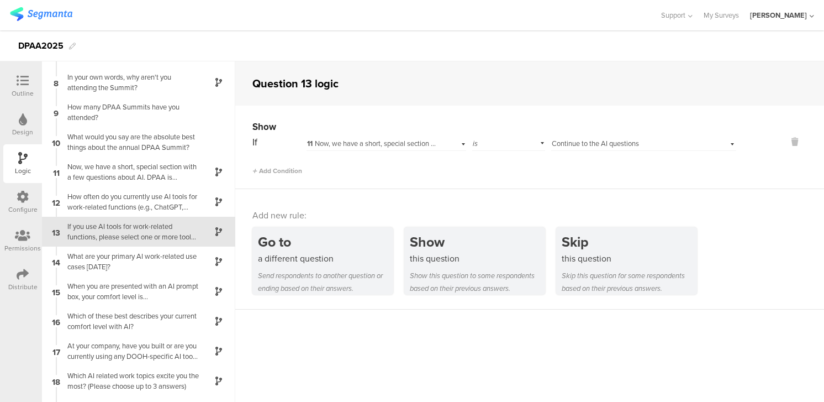
click at [15, 164] on div "Logic" at bounding box center [22, 163] width 39 height 39
click at [23, 84] on icon at bounding box center [23, 81] width 12 height 12
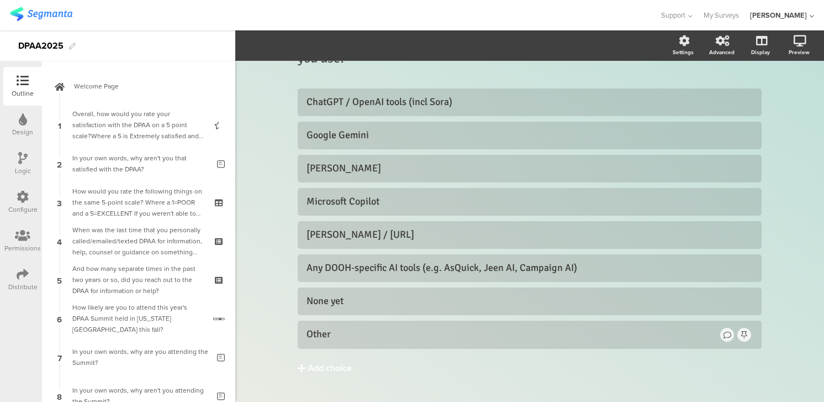
click at [25, 155] on icon at bounding box center [22, 158] width 9 height 12
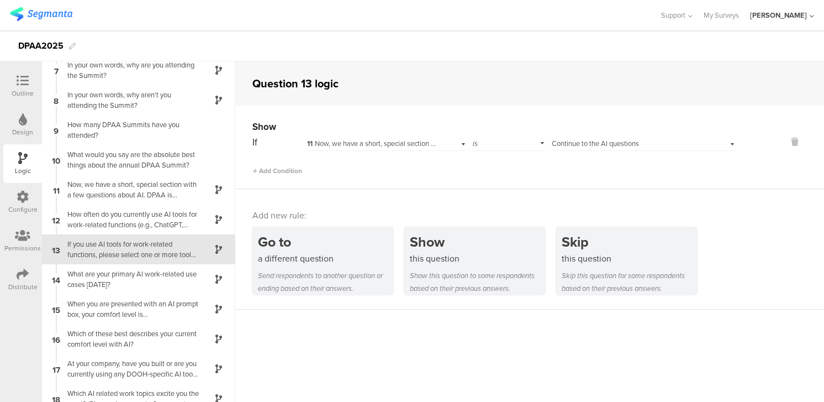
scroll to position [203, 0]
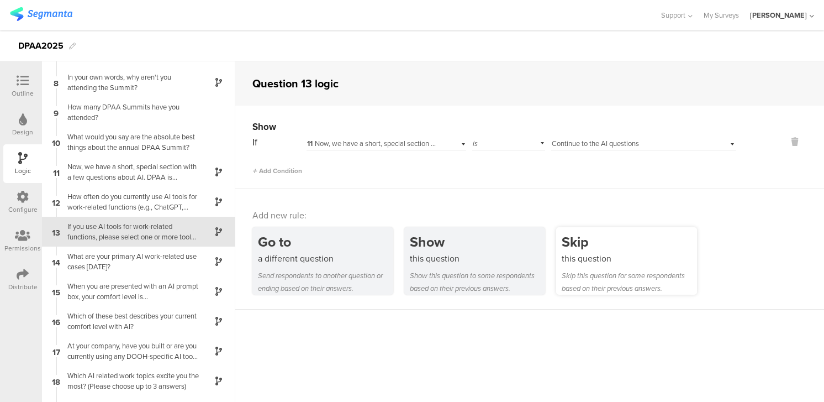
click at [594, 265] on div "this question" at bounding box center [629, 258] width 135 height 13
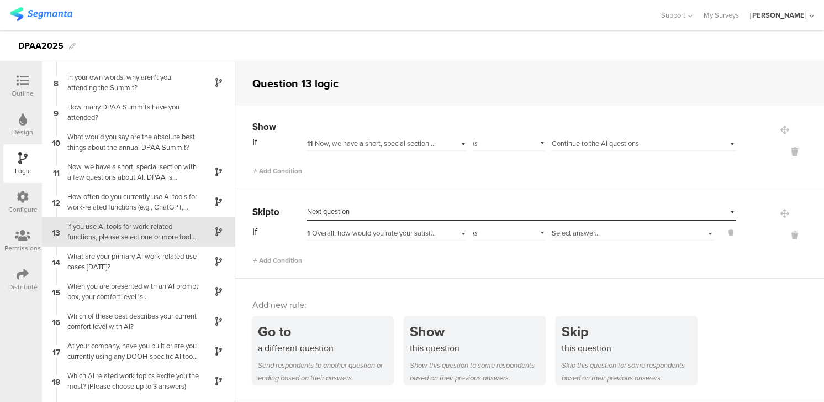
click at [465, 233] on div "1 Overall, how would you rate your satisfaction with the DPAA on a 5 point scal…" at bounding box center [387, 231] width 160 height 17
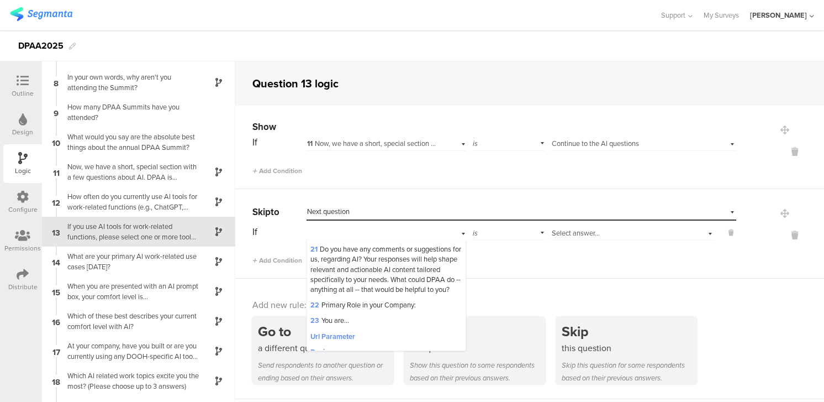
scroll to position [764, 0]
click at [345, 303] on span "22 Primary Role in your Company:" at bounding box center [362, 302] width 105 height 10
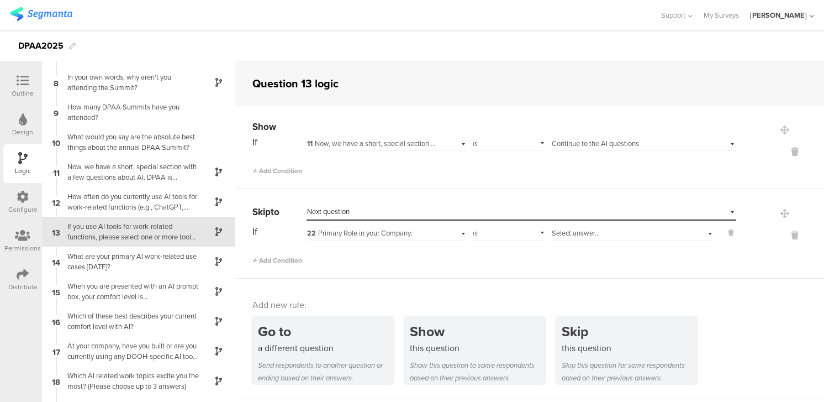
click at [809, 333] on div "Go to a different question Send respondents to another question or ending based…" at bounding box center [538, 349] width 572 height 67
click at [597, 32] on div "DPAA2025" at bounding box center [412, 45] width 824 height 31
click at [23, 81] on icon at bounding box center [23, 81] width 12 height 12
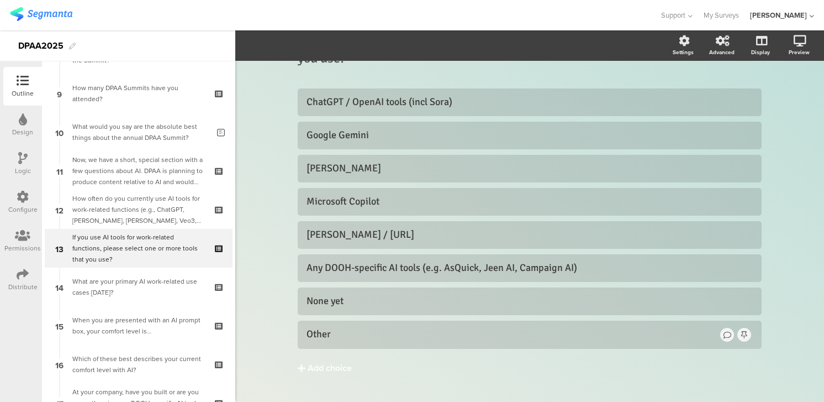
scroll to position [357, 0]
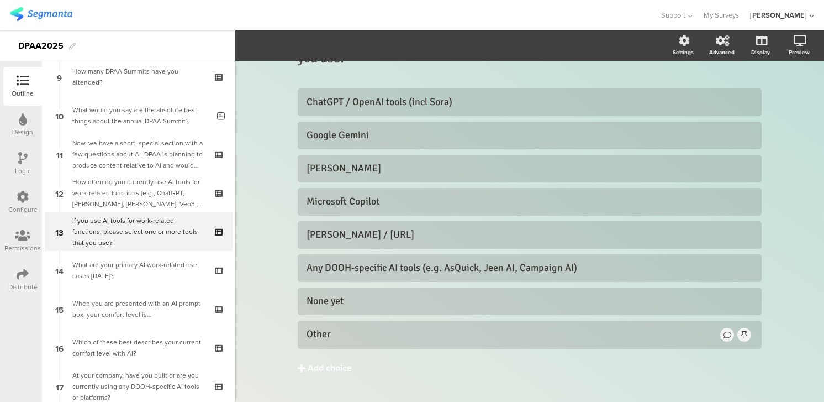
click at [24, 156] on icon at bounding box center [22, 158] width 9 height 12
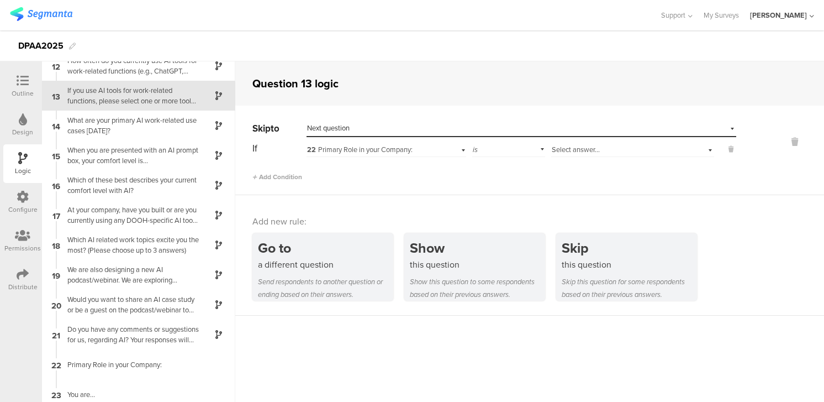
scroll to position [346, 0]
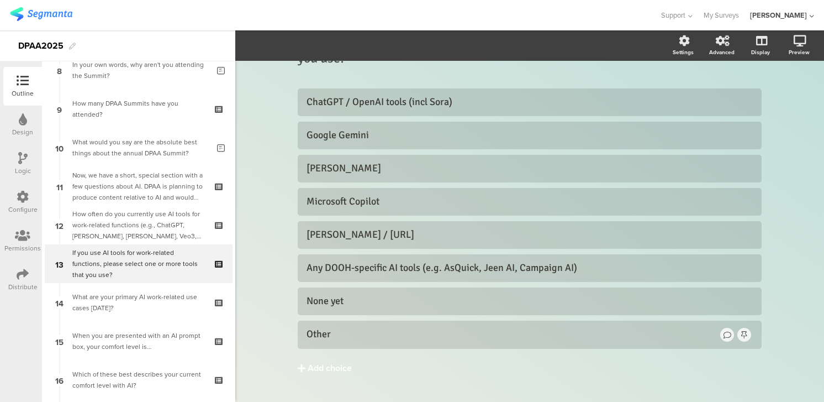
scroll to position [357, 0]
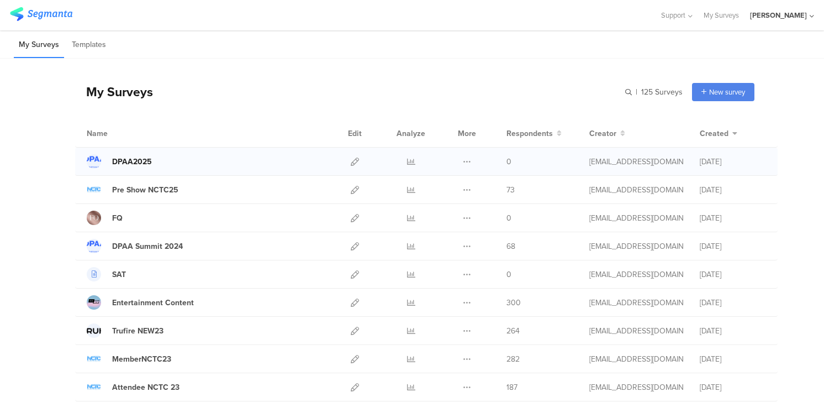
click at [126, 158] on div "DPAA2025" at bounding box center [132, 162] width 40 height 12
